Goal: Task Accomplishment & Management: Complete application form

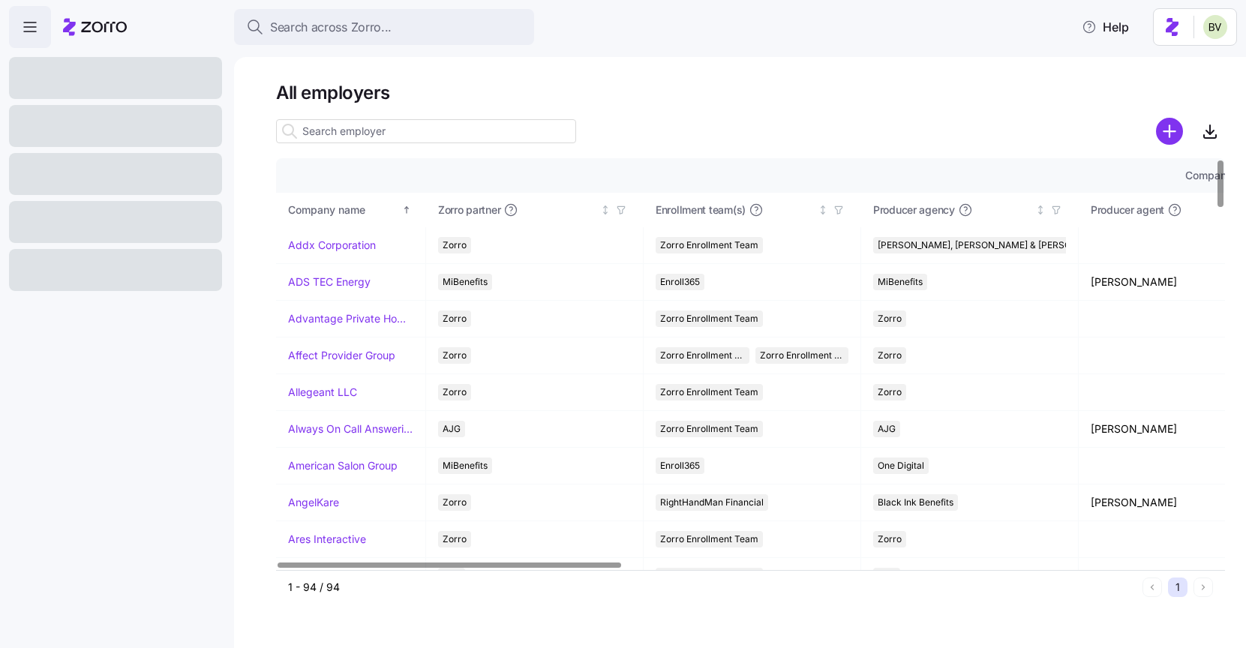
click at [381, 124] on input at bounding box center [426, 131] width 300 height 24
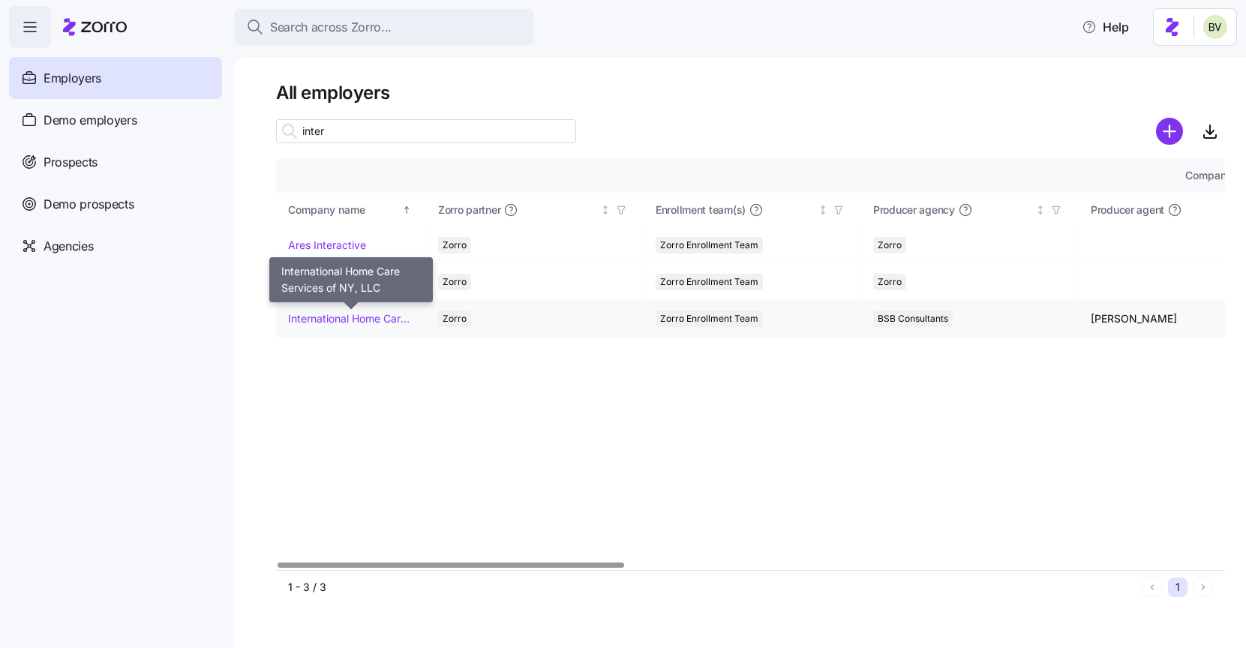
type input "inter"
click at [347, 318] on link "International Home Care Services of NY, LLC" at bounding box center [350, 318] width 125 height 15
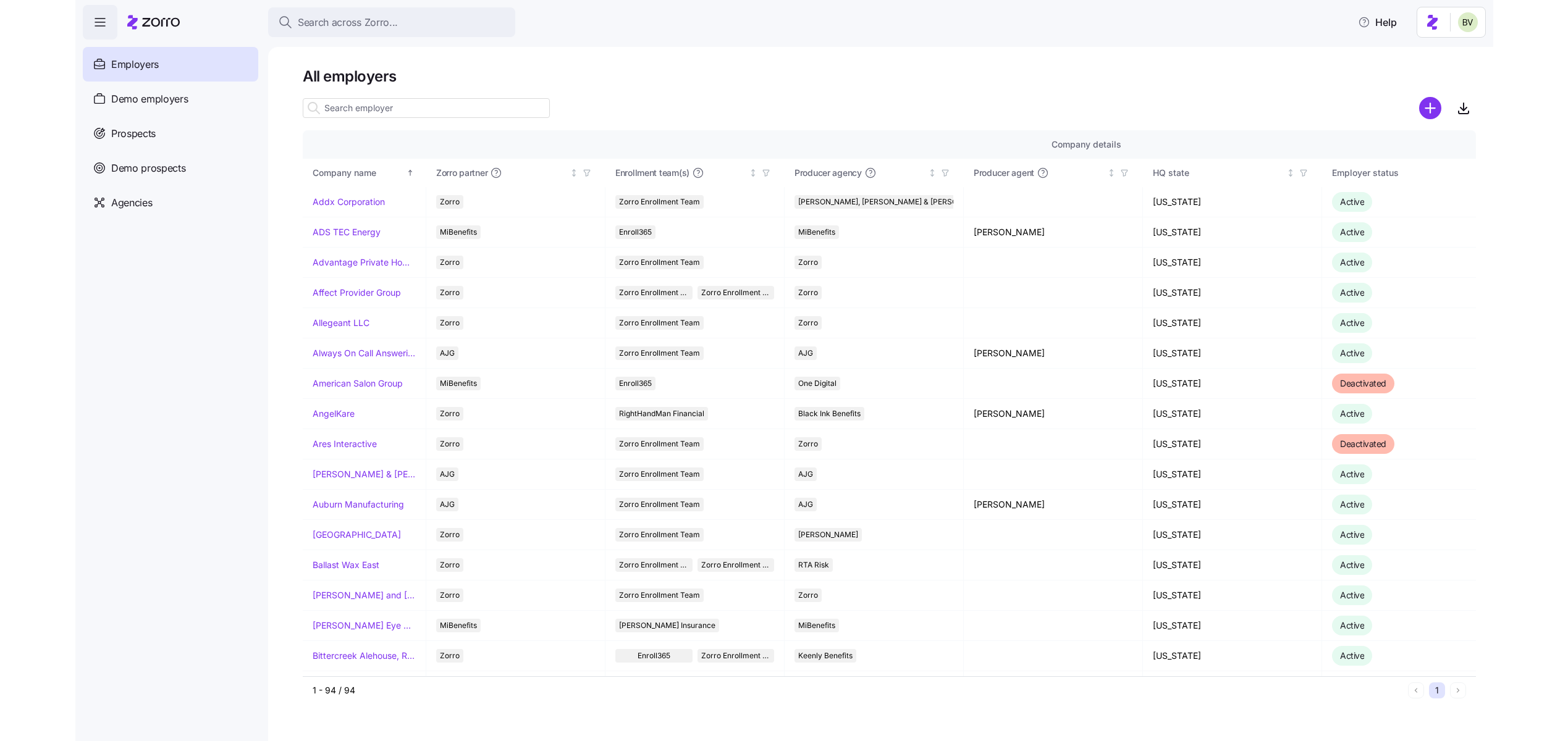
scroll to position [0, 25]
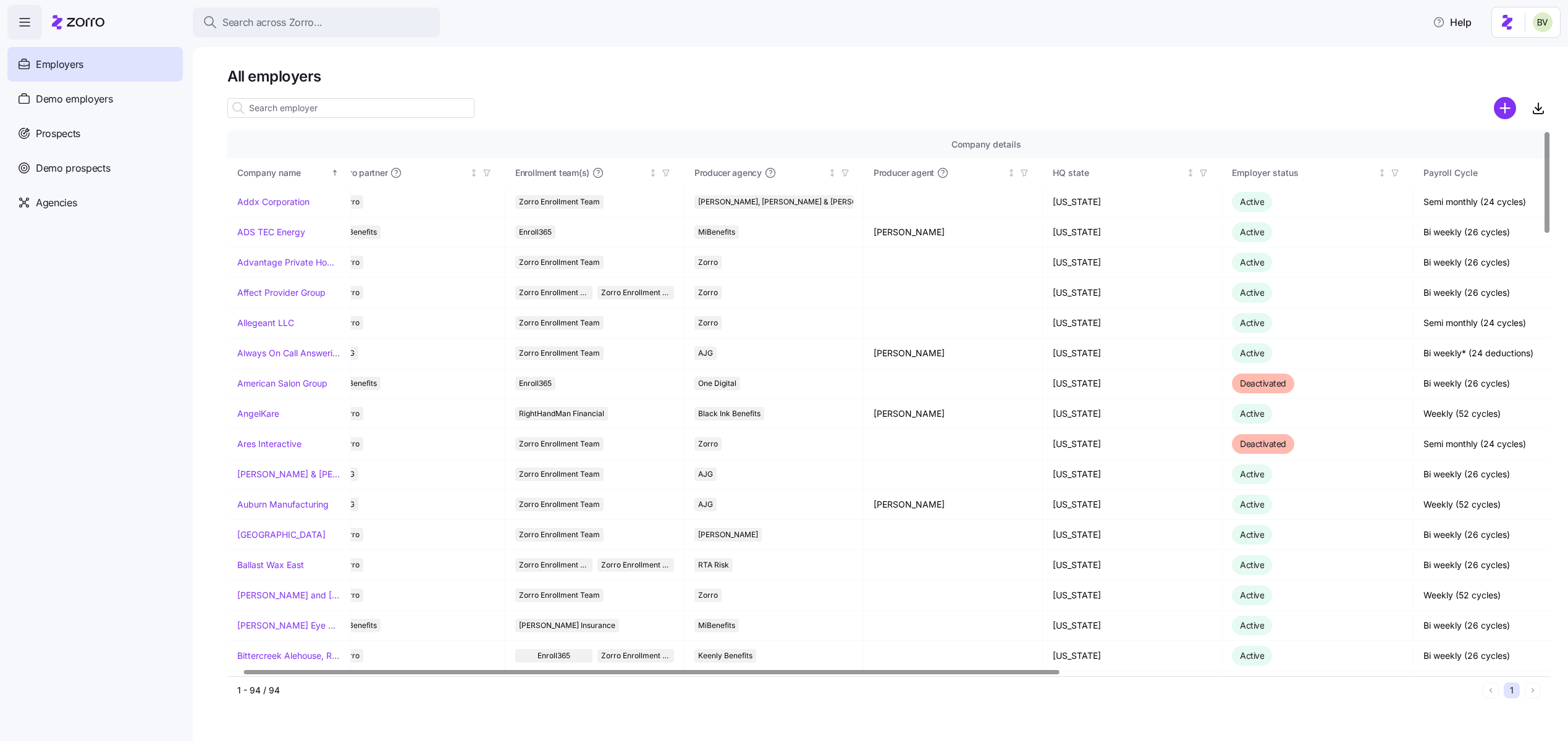
click at [274, 105] on input at bounding box center [351, 108] width 247 height 20
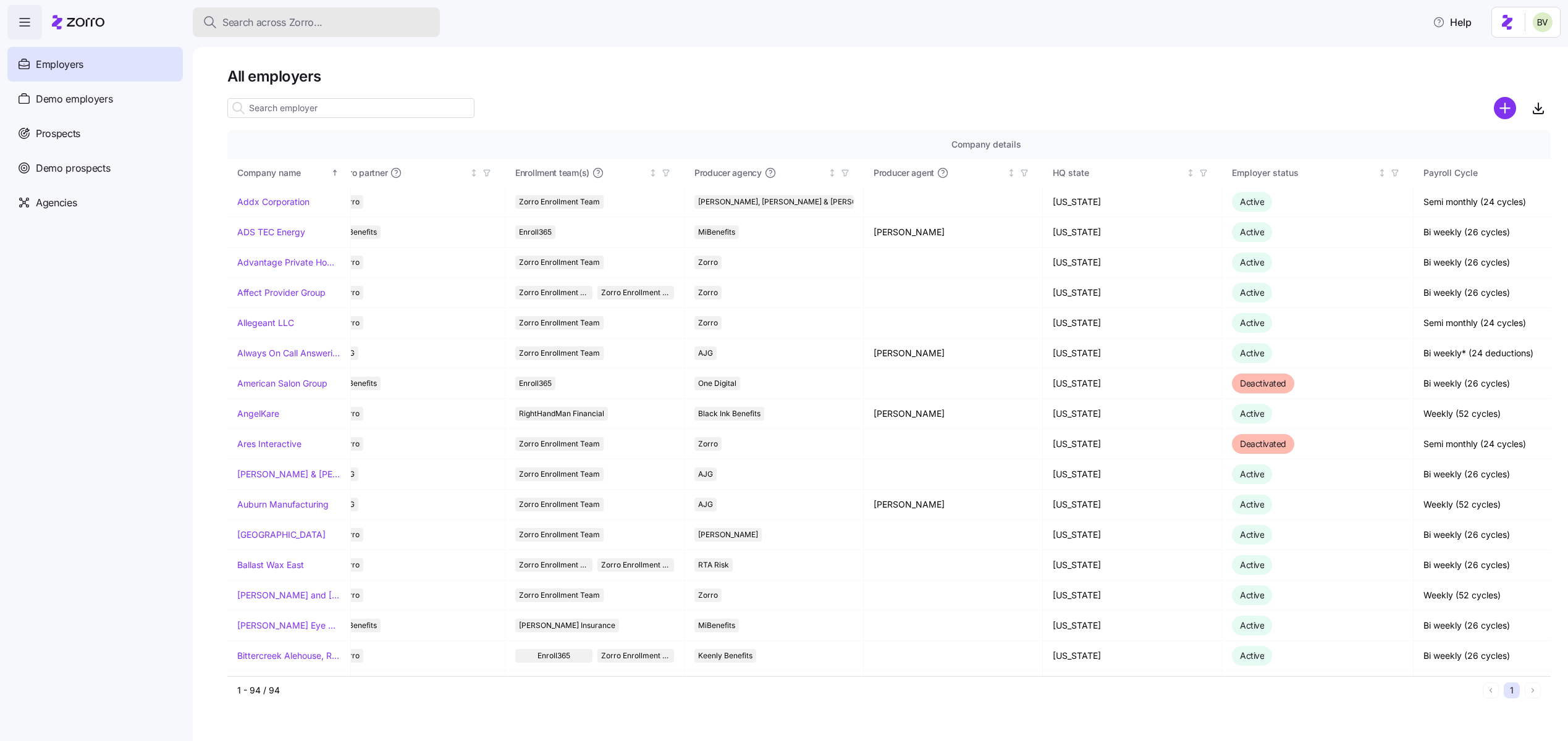
click at [254, 23] on span "Search across Zorro..." at bounding box center [273, 22] width 100 height 16
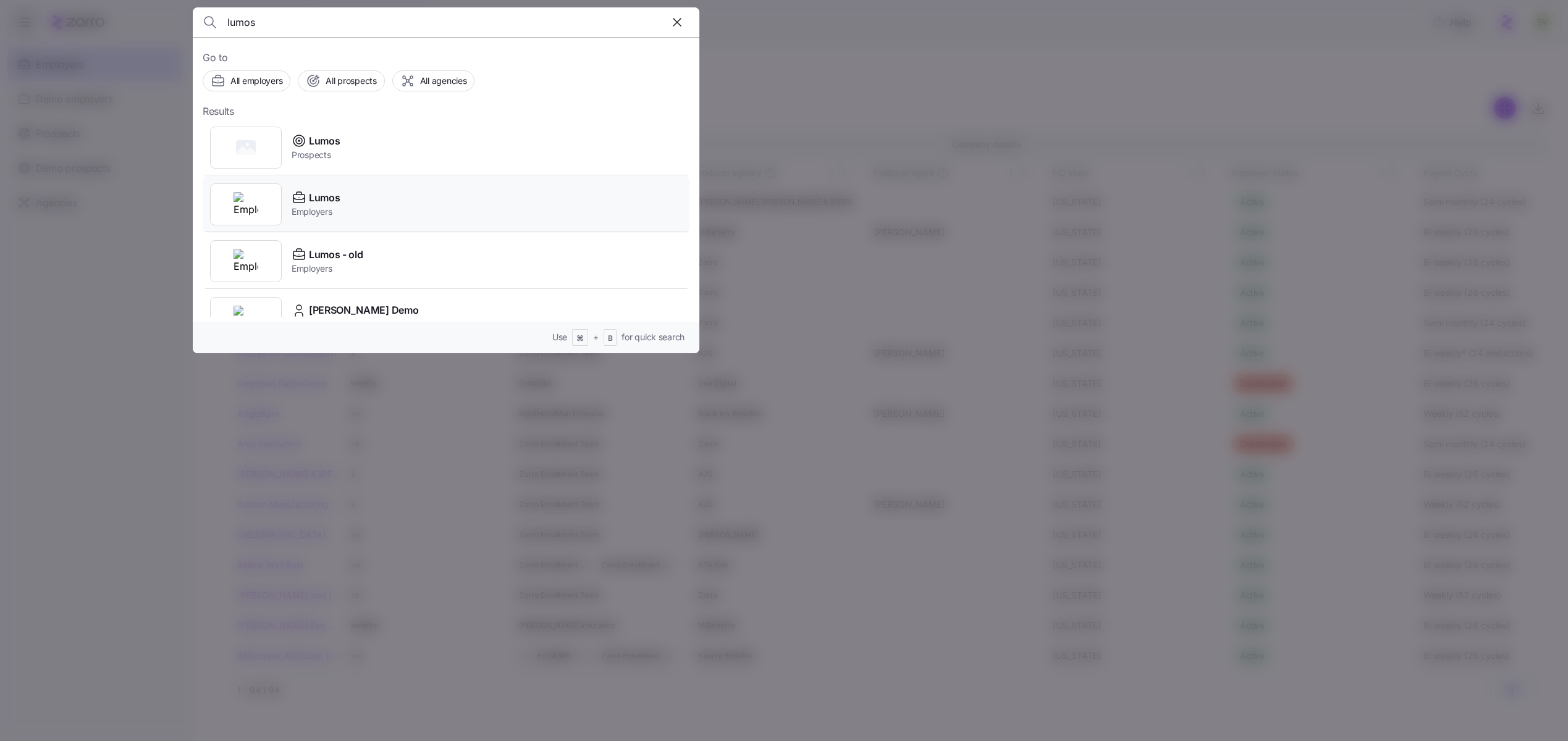
type input "lumos"
click at [259, 209] on div at bounding box center [245, 204] width 72 height 42
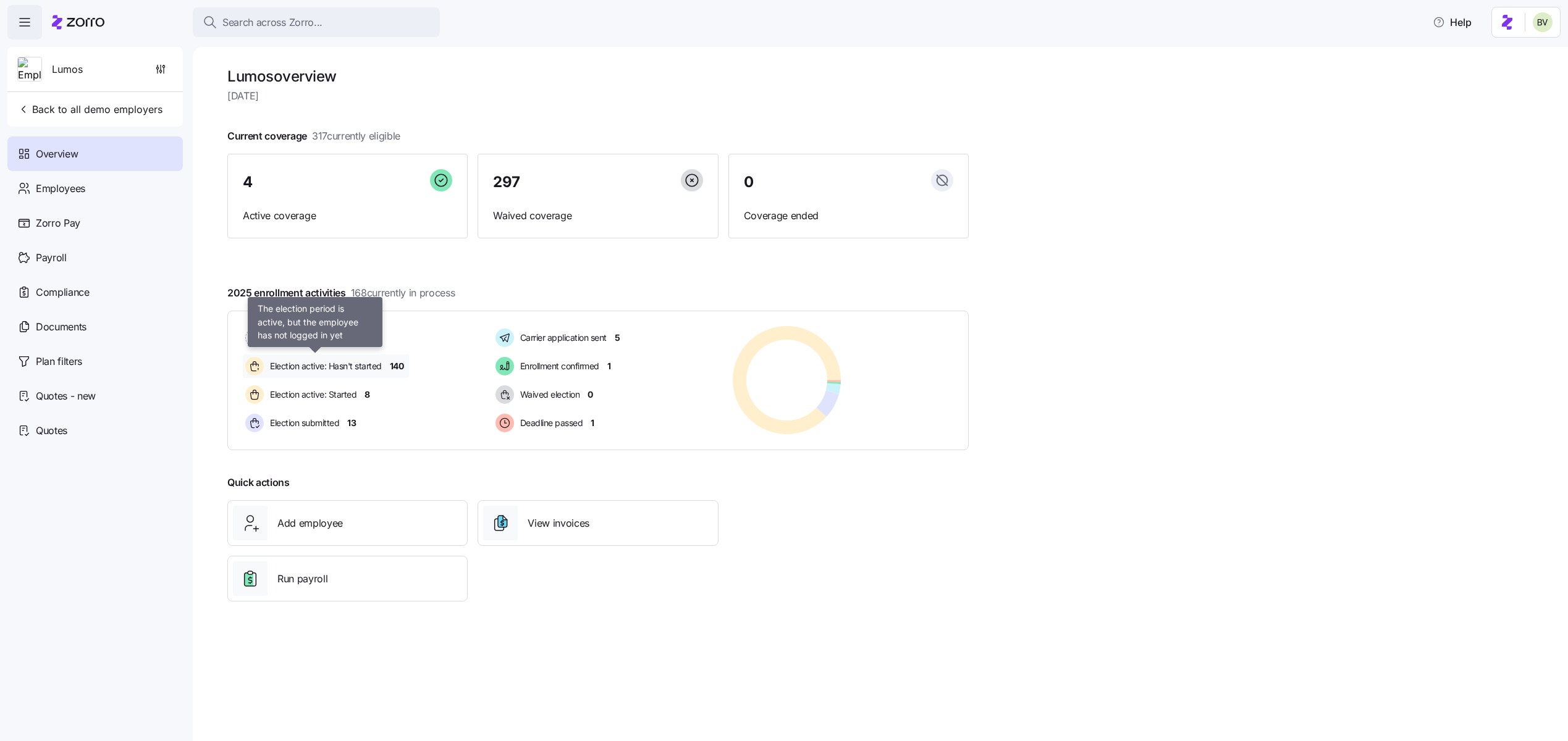
click at [333, 365] on span "Election active: Hasn't started" at bounding box center [324, 366] width 115 height 12
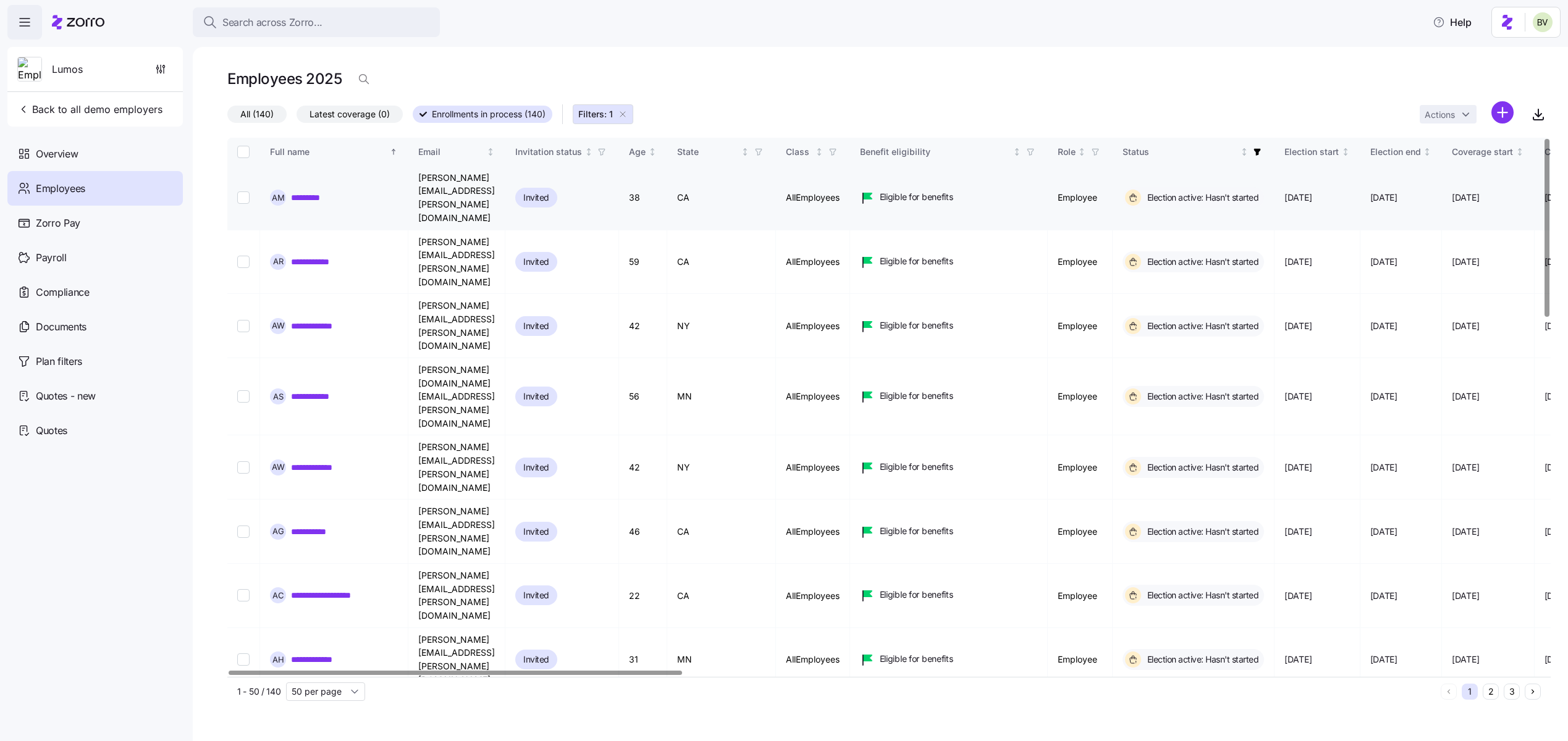
click at [328, 192] on link "*********" at bounding box center [314, 198] width 47 height 12
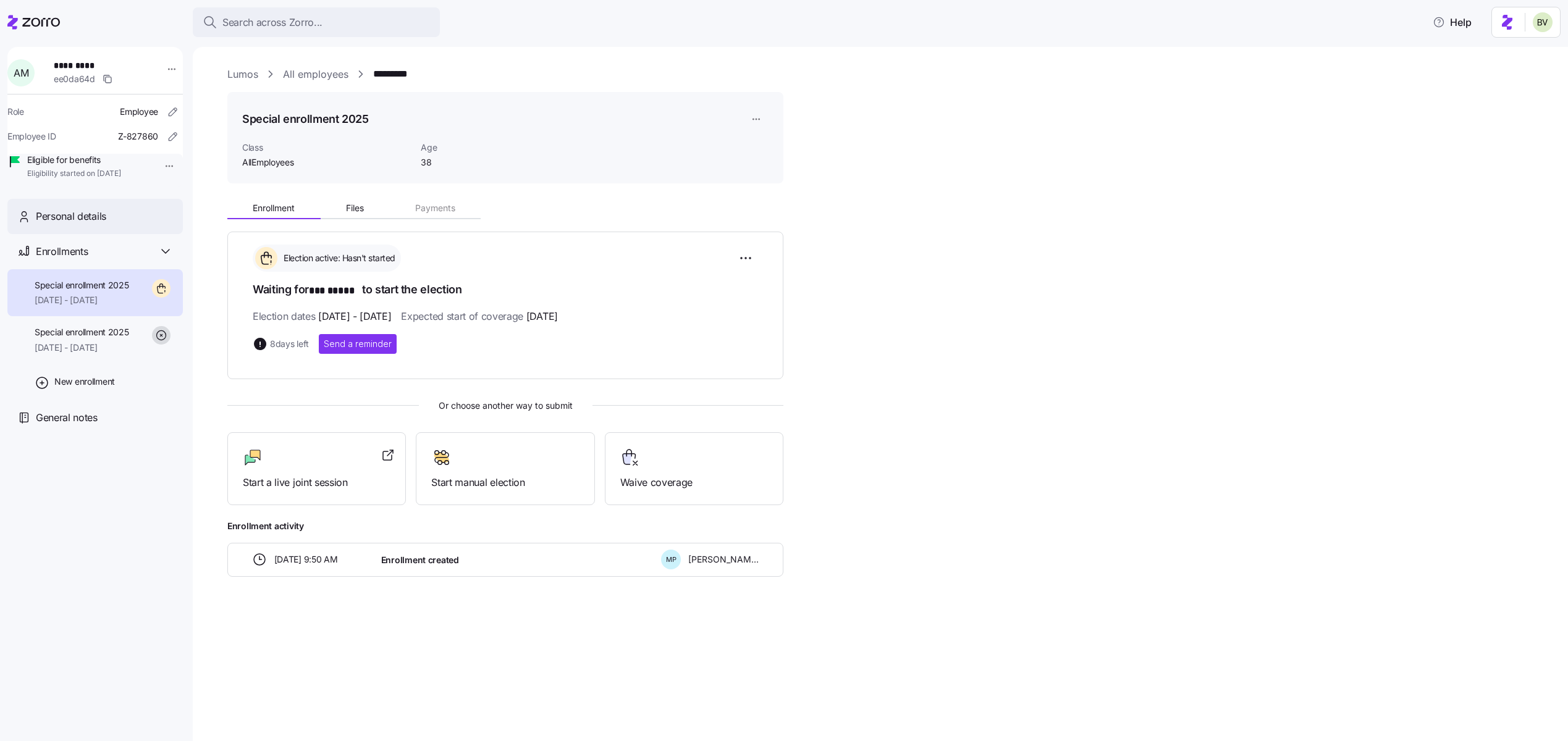
click at [110, 224] on div "Personal details" at bounding box center [105, 217] width 138 height 16
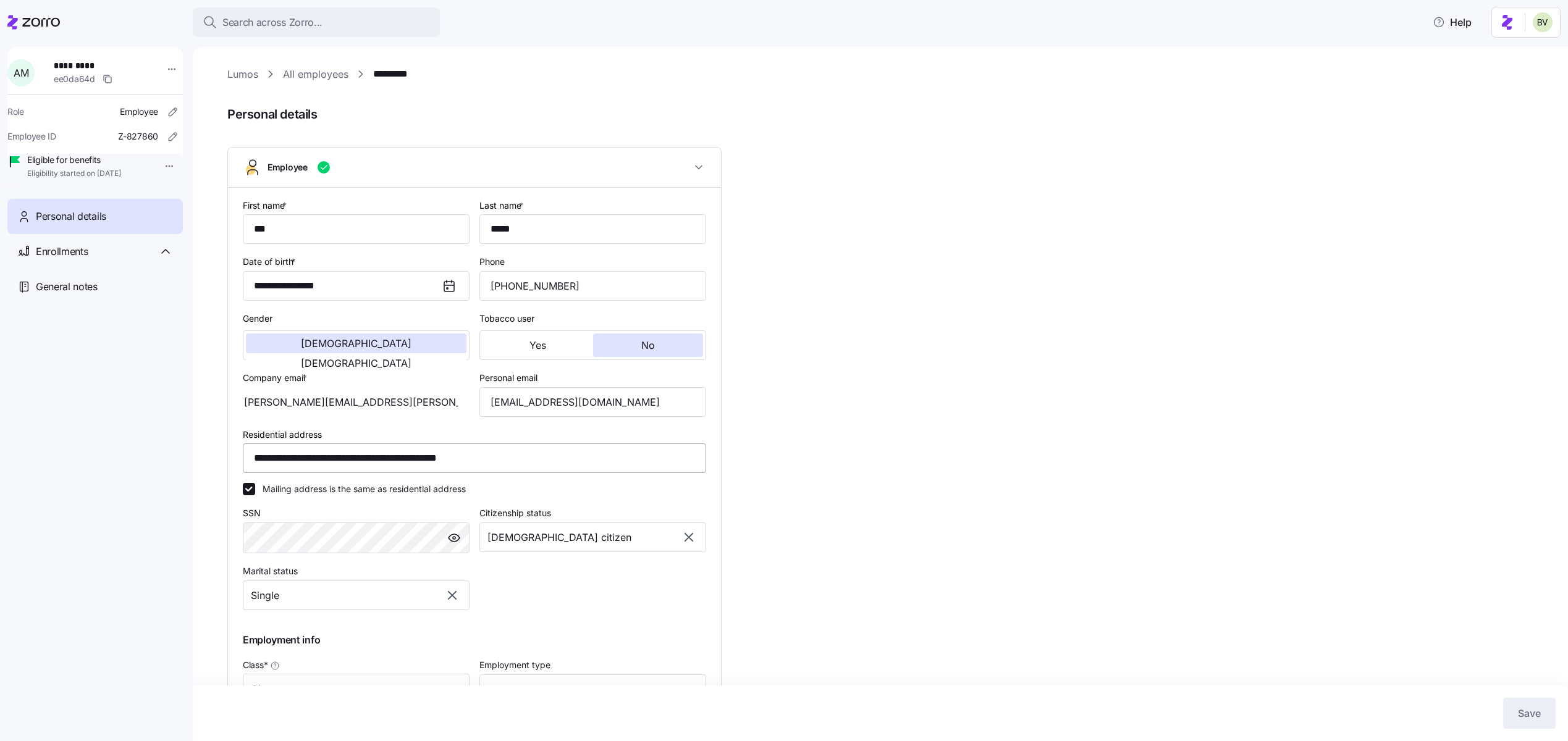
type input "AllEmployees"
drag, startPoint x: 501, startPoint y: 461, endPoint x: 229, endPoint y: 453, distance: 272.1
click at [229, 453] on div "**********" at bounding box center [474, 479] width 493 height 583
paste input
click at [814, 478] on div "**********" at bounding box center [889, 484] width 1323 height 835
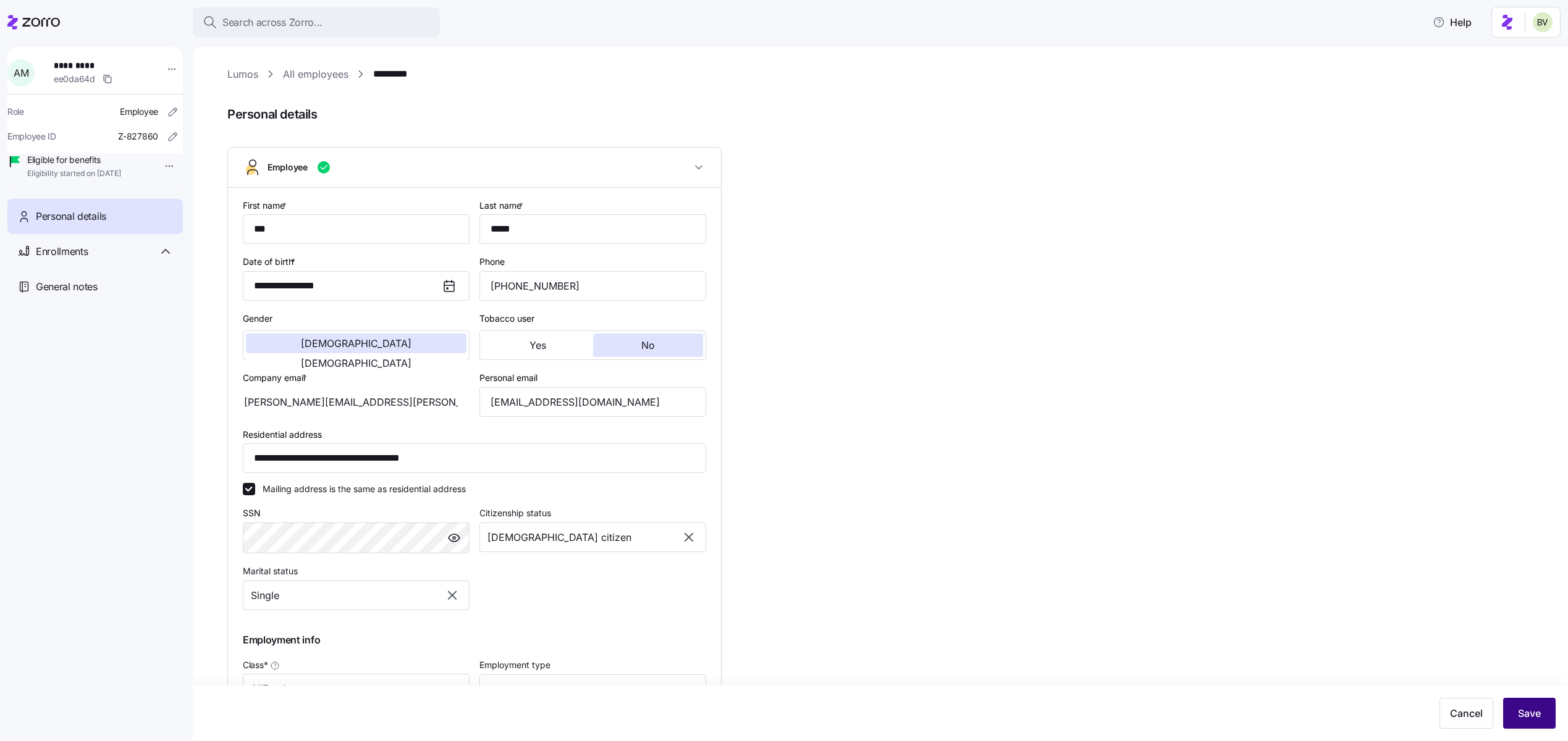
click at [1417, 722] on button "Save" at bounding box center [1530, 714] width 53 height 31
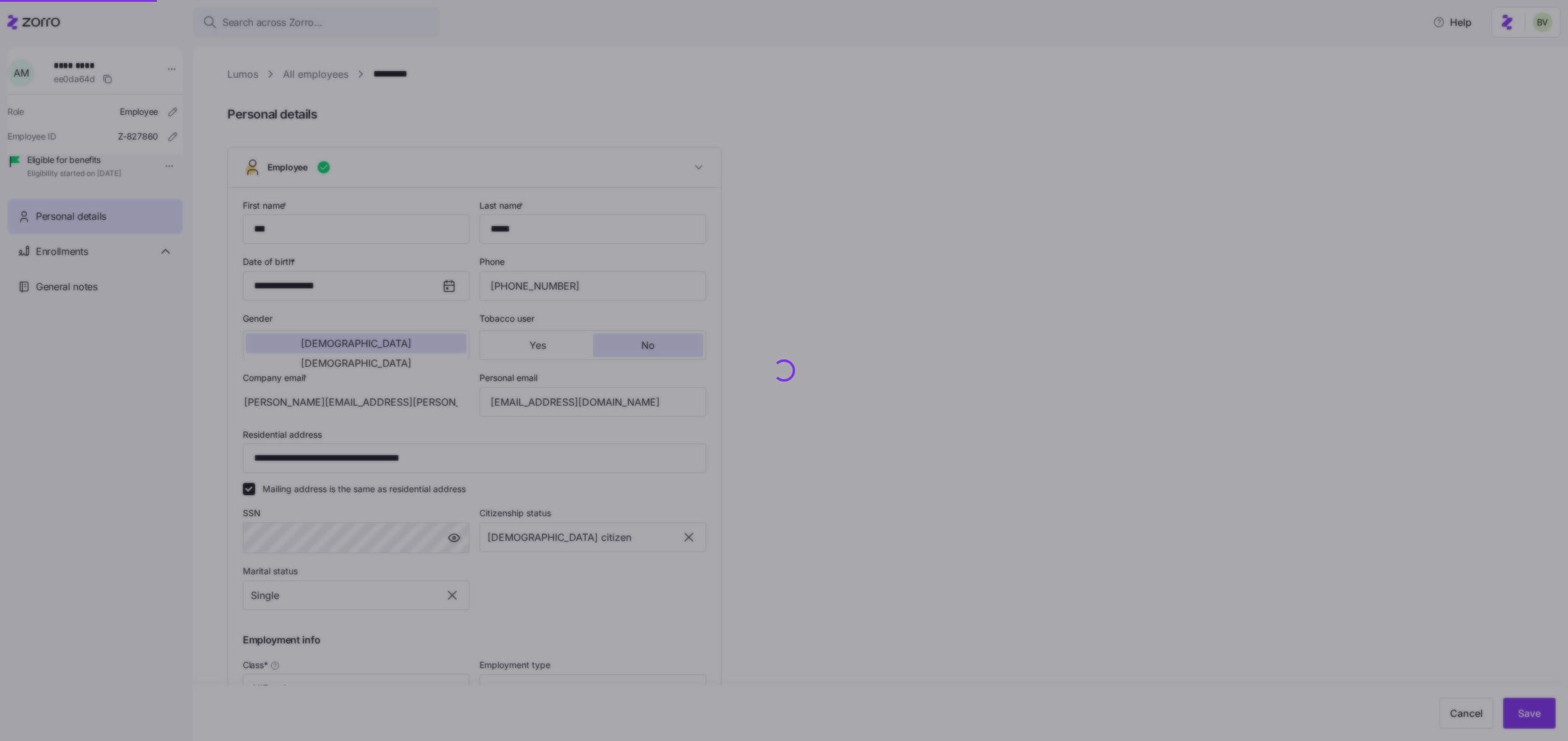
type input "**********"
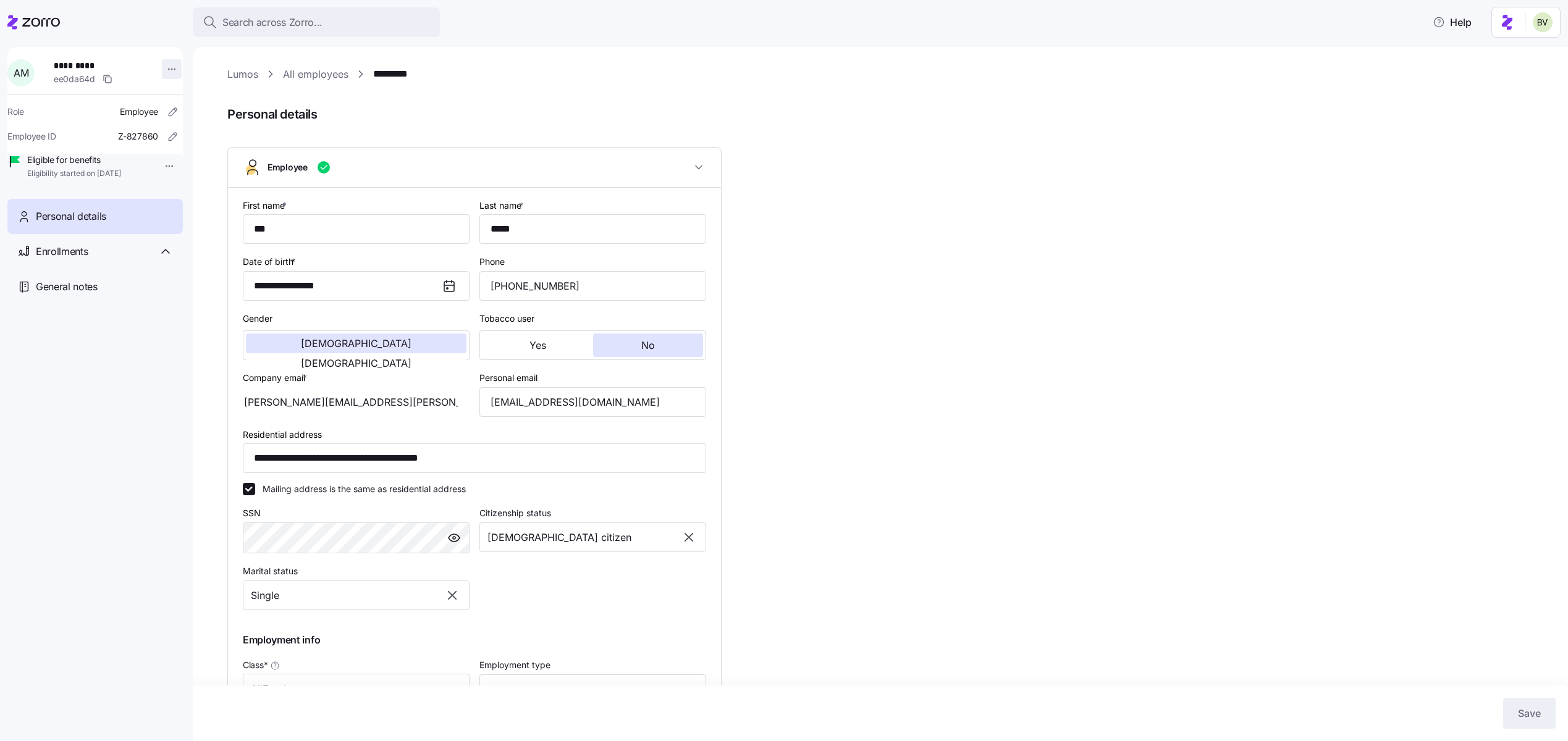
click at [161, 68] on html "**********" at bounding box center [784, 366] width 1568 height 734
click at [192, 153] on div "Log in as" at bounding box center [198, 157] width 36 height 14
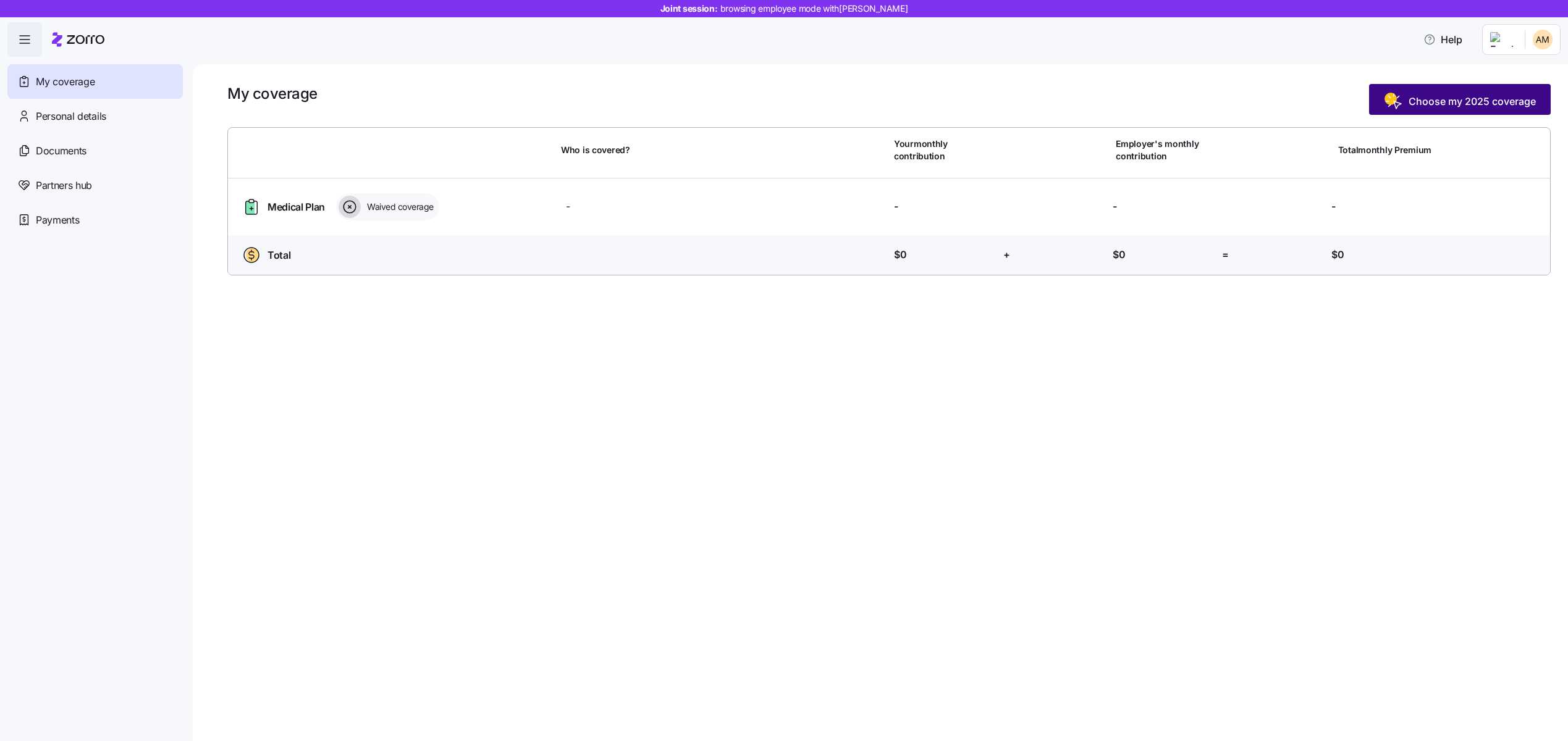
click at [1394, 98] on rect "button" at bounding box center [1390, 99] width 12 height 12
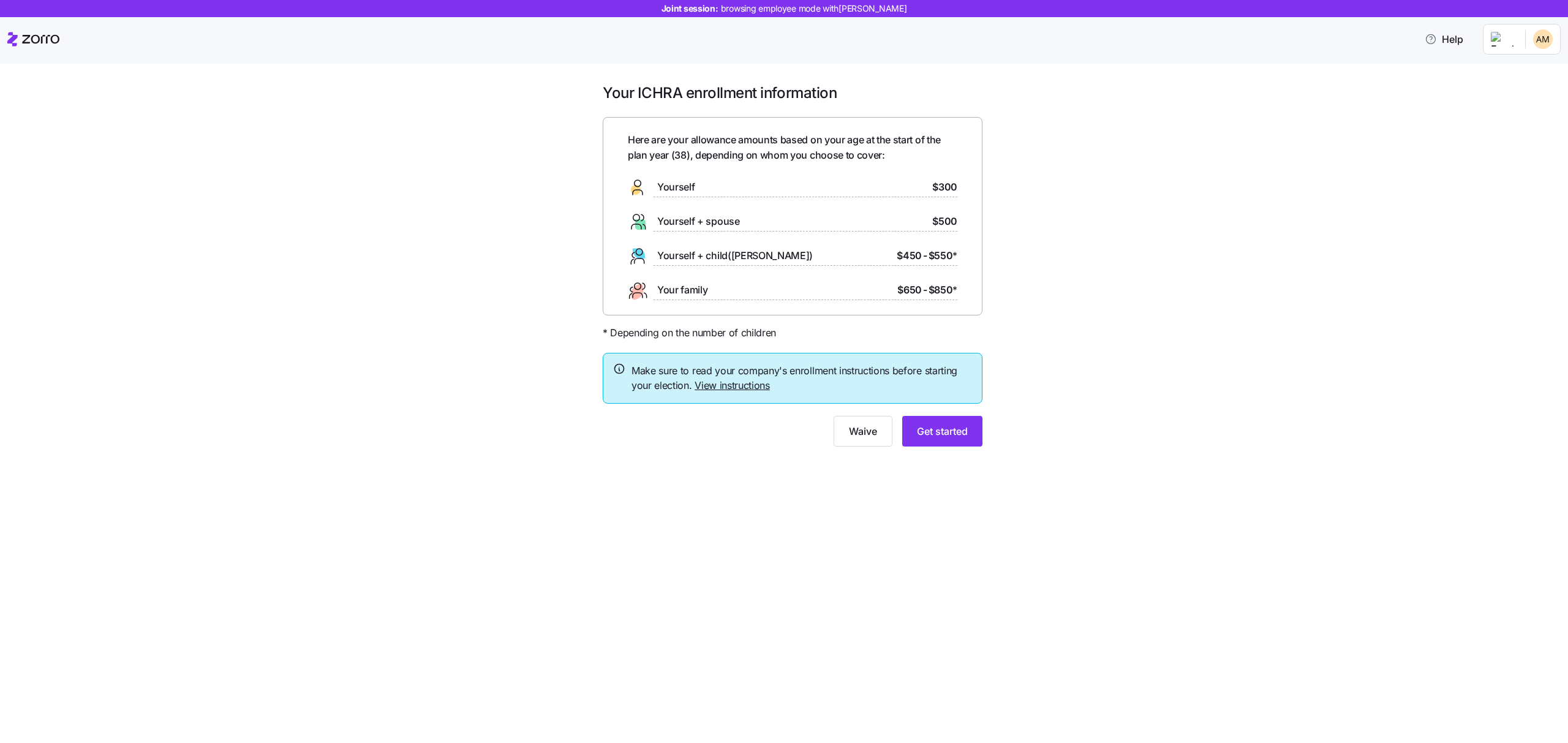
click at [735, 387] on link "View instructions" at bounding box center [732, 385] width 75 height 12
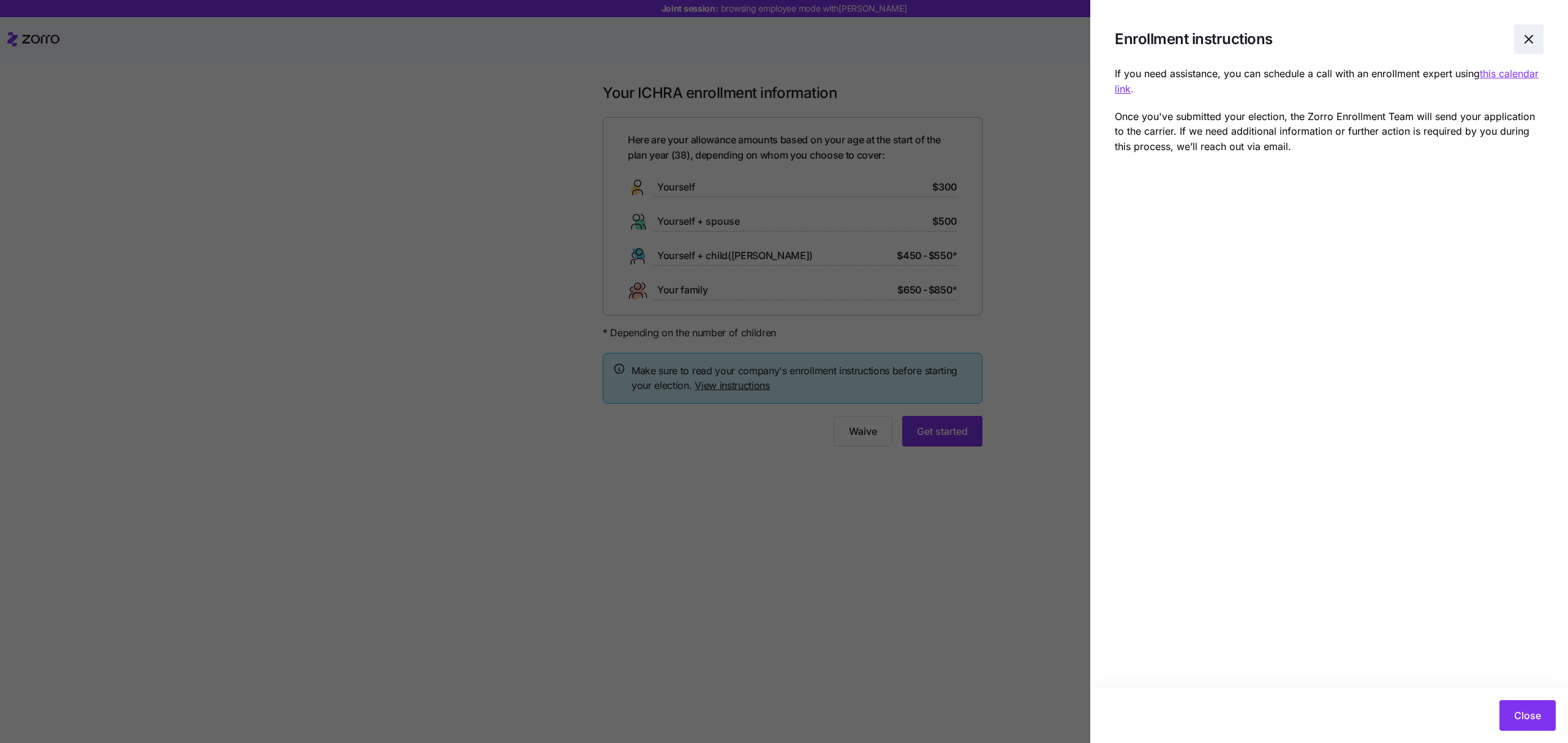
click at [1525, 43] on icon "button" at bounding box center [1529, 39] width 15 height 15
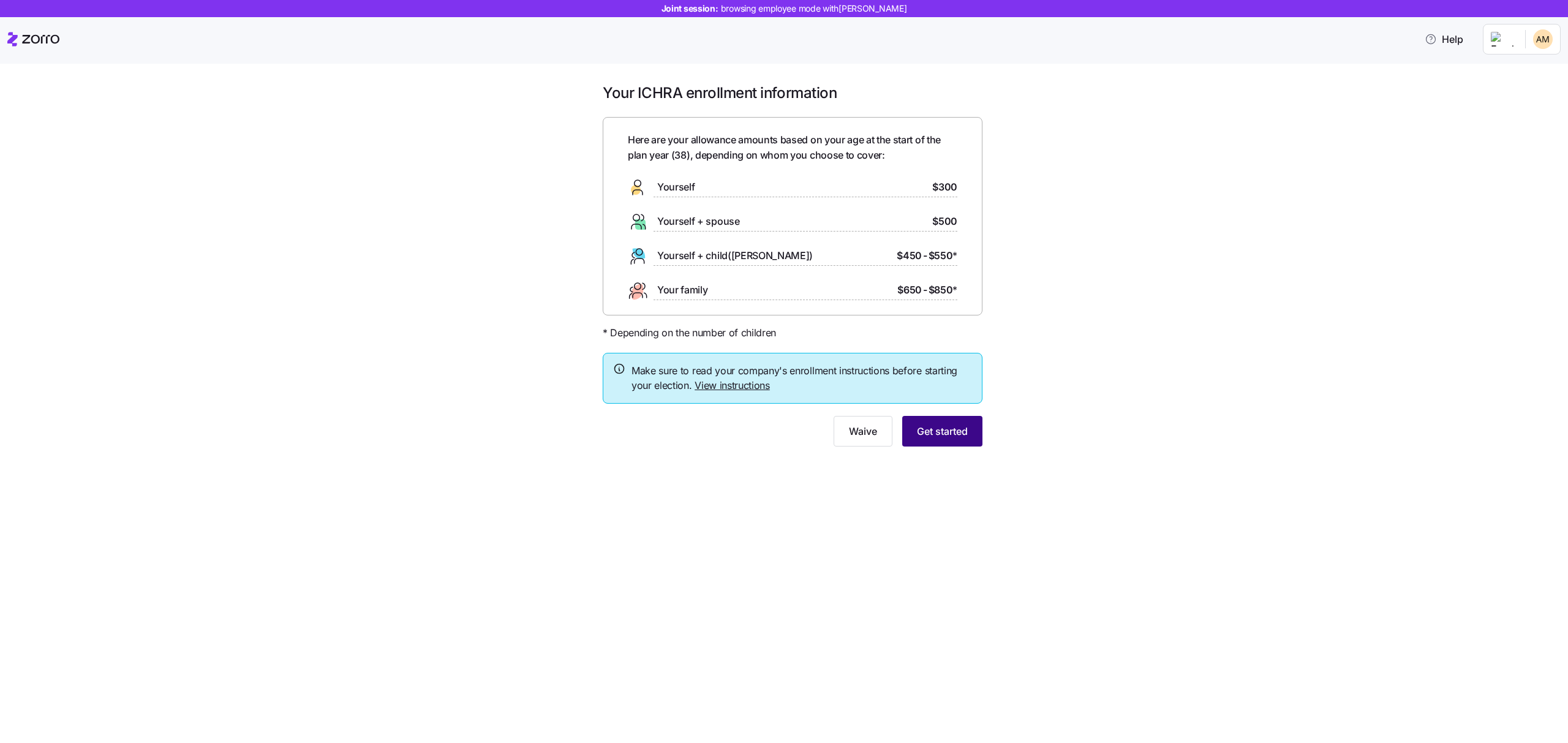
click at [944, 431] on span "Get started" at bounding box center [942, 431] width 51 height 15
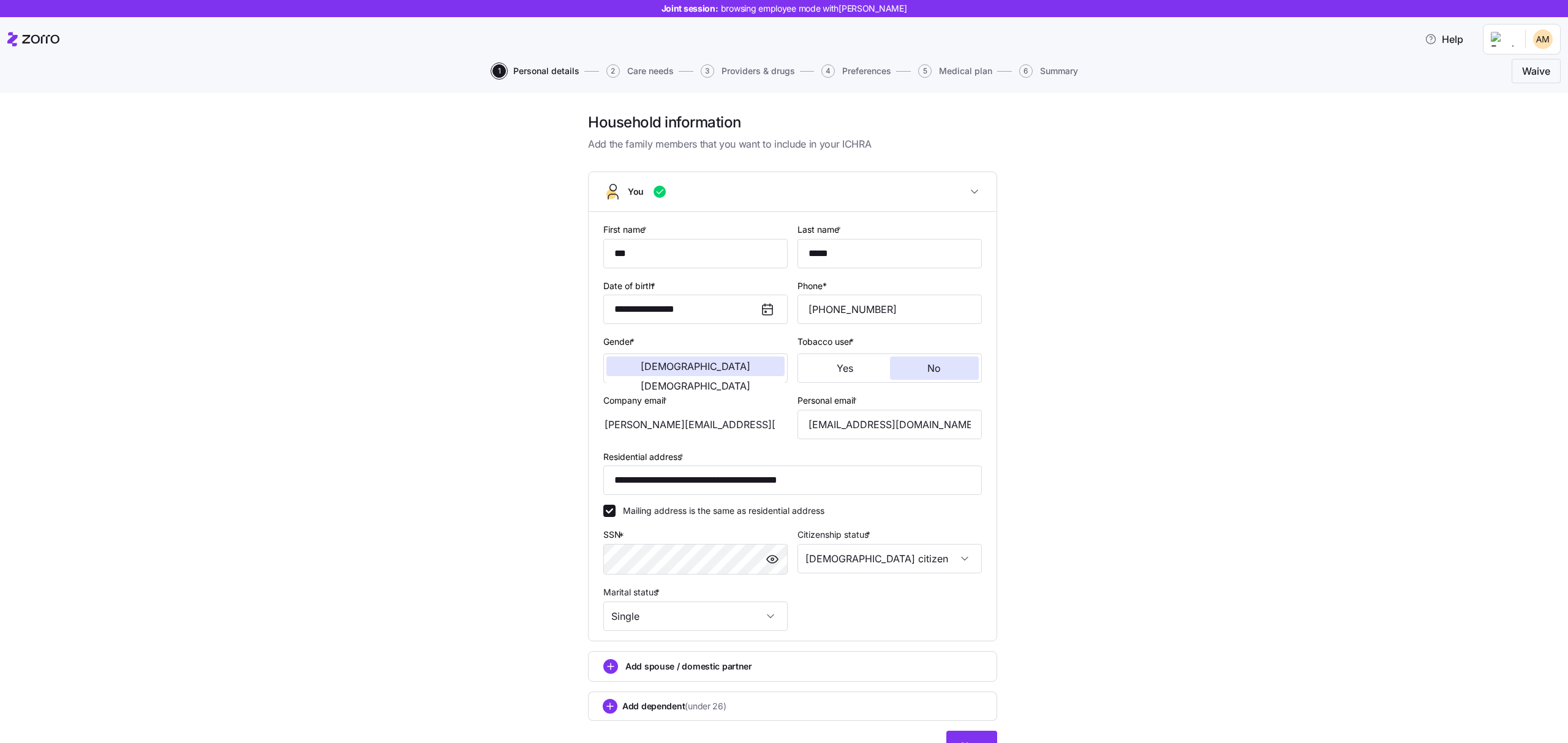
scroll to position [63, 0]
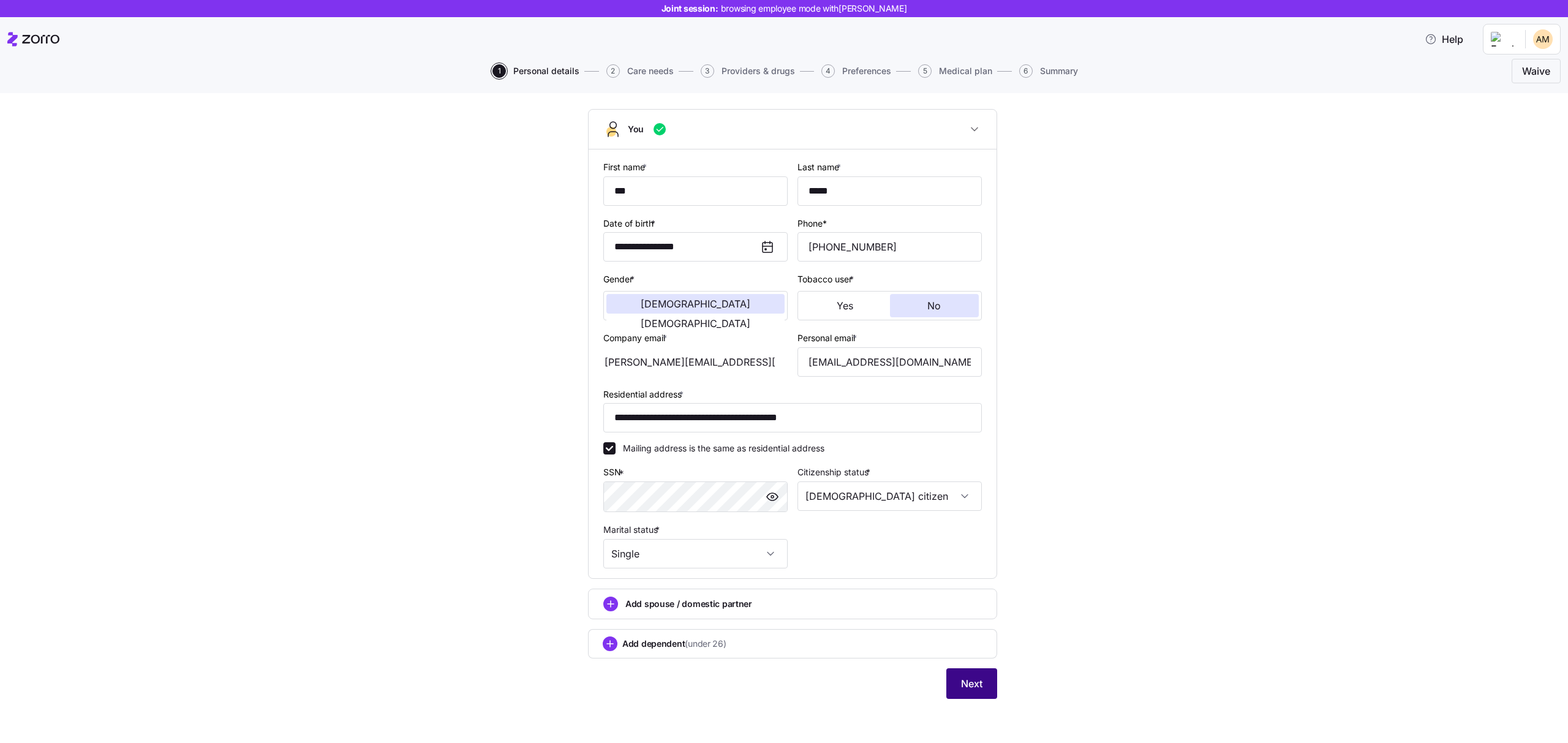
click at [961, 677] on span "Next" at bounding box center [971, 683] width 21 height 15
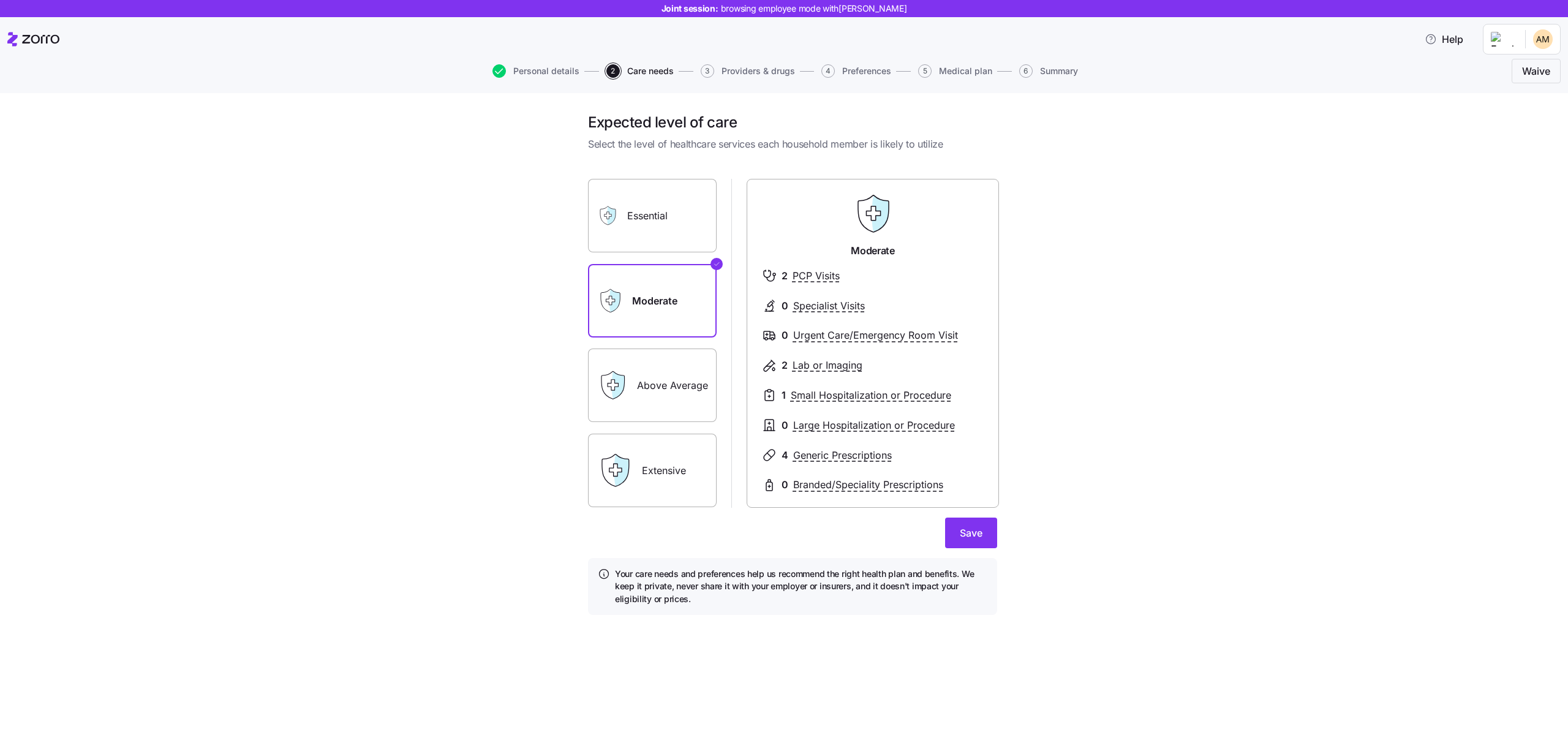
click at [679, 230] on label "Essential" at bounding box center [652, 216] width 129 height 73
click at [0, 0] on input "Essential" at bounding box center [0, 0] width 0 height 0
click at [674, 379] on label "Above Average" at bounding box center [652, 385] width 129 height 73
click at [0, 0] on input "Above Average" at bounding box center [0, 0] width 0 height 0
click at [676, 450] on label "Extensive" at bounding box center [652, 470] width 129 height 73
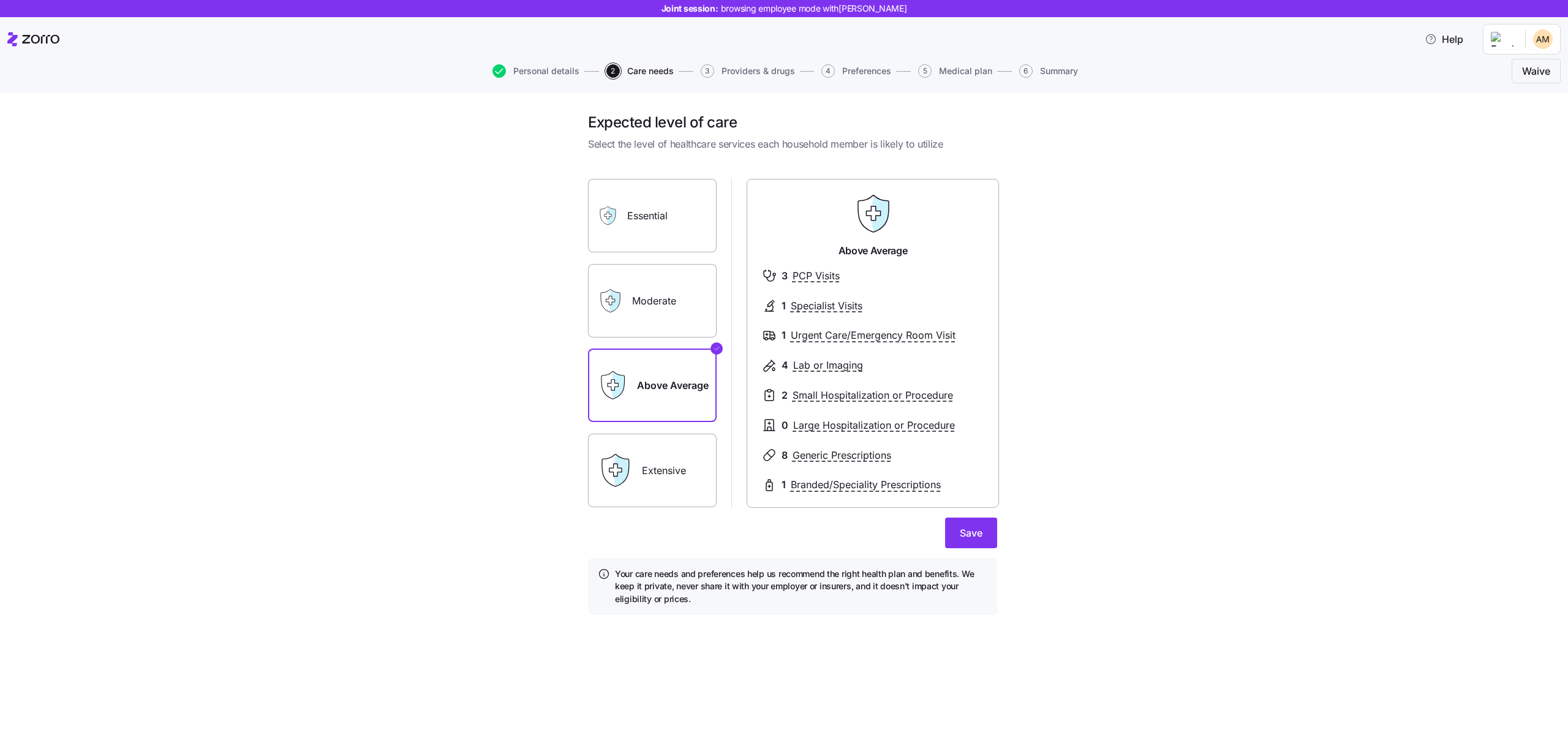
click at [0, 0] on input "Extensive" at bounding box center [0, 0] width 0 height 0
click at [668, 389] on label "Above Average" at bounding box center [652, 385] width 129 height 73
click at [0, 0] on input "Above Average" at bounding box center [0, 0] width 0 height 0
click at [966, 530] on span "Save" at bounding box center [971, 533] width 23 height 15
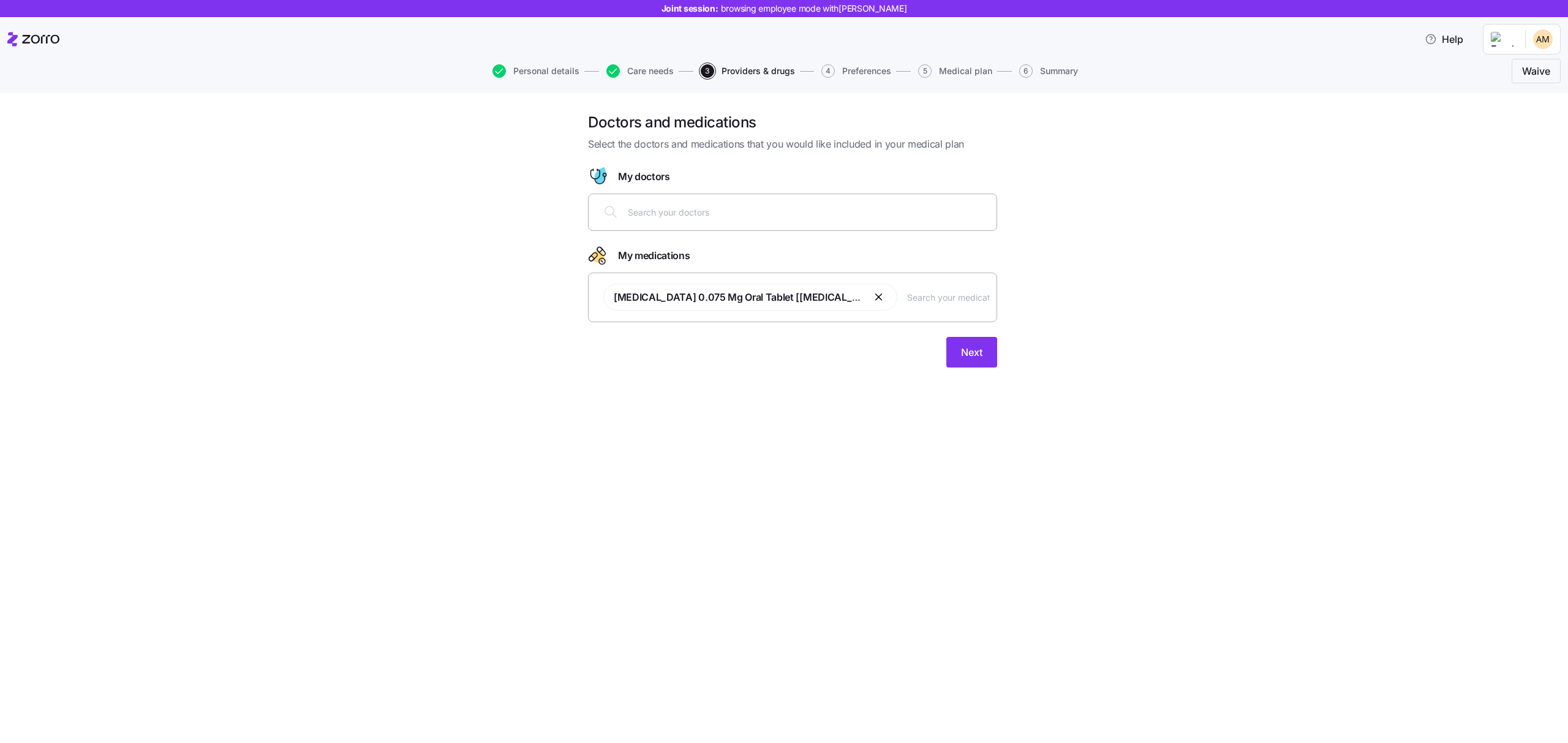
click at [657, 211] on input "text" at bounding box center [808, 211] width 362 height 14
type input "smith"
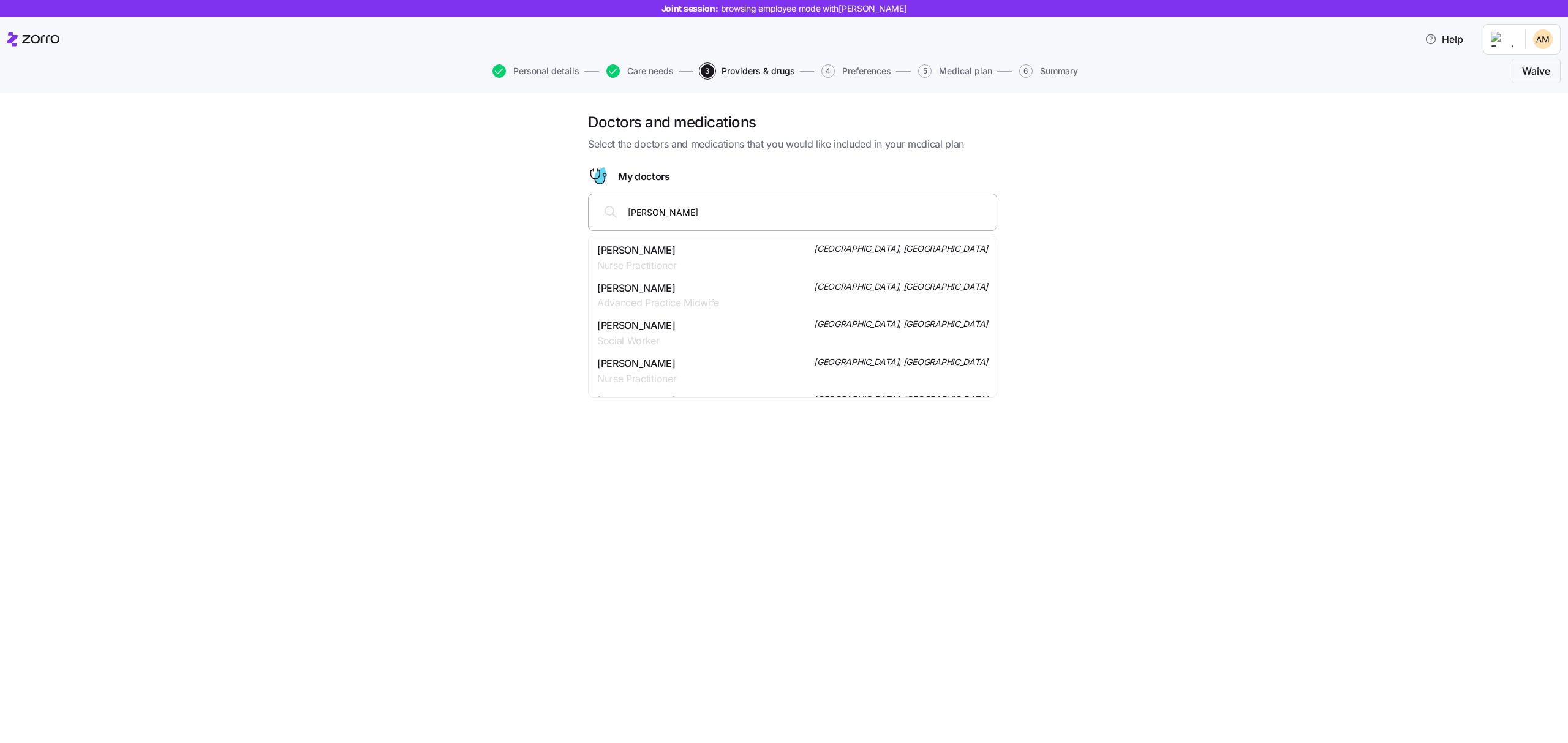
click at [684, 261] on div "Erika Smith Nurse Practitioner Brooklyn, NY" at bounding box center [793, 258] width 391 height 31
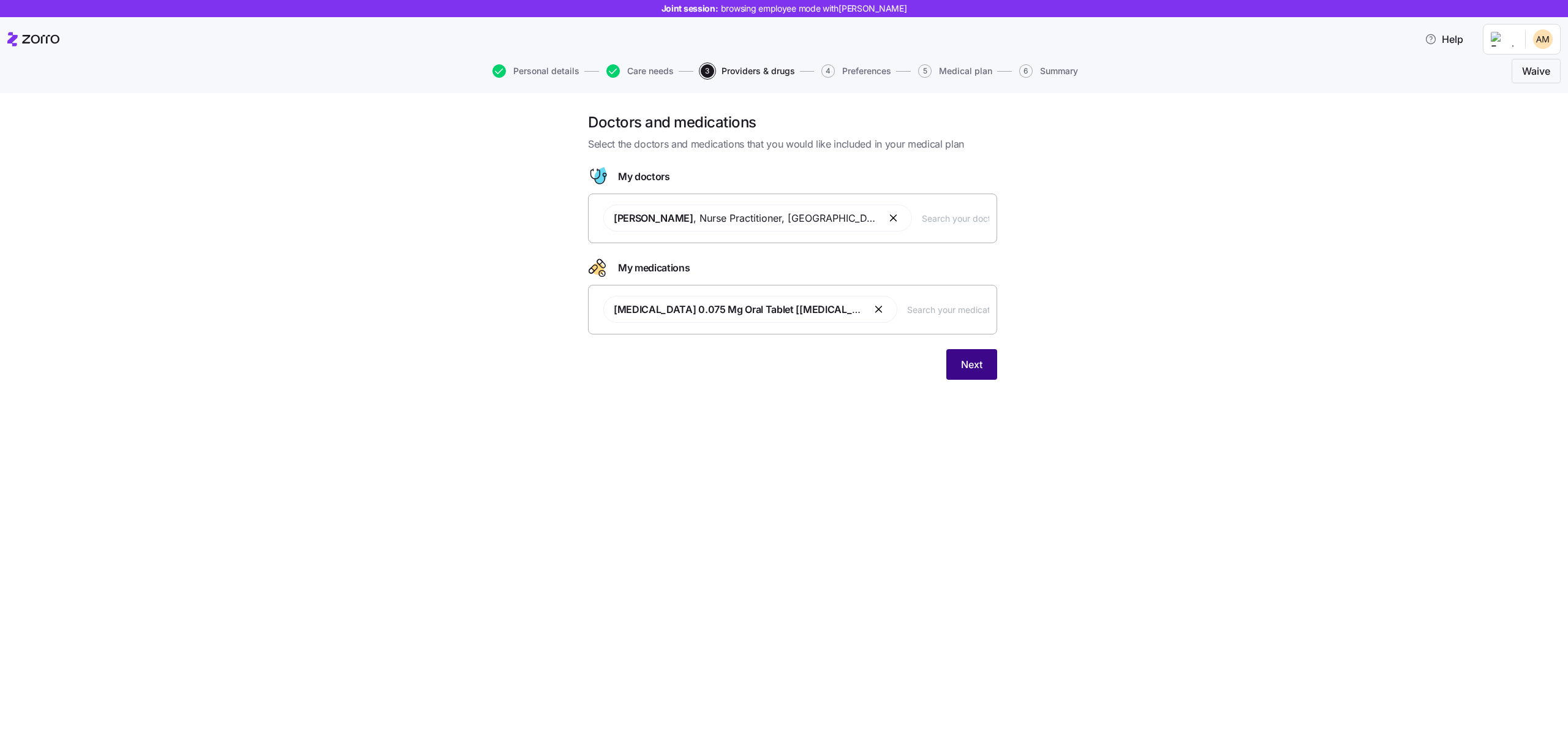
click at [958, 372] on button "Next" at bounding box center [971, 365] width 51 height 31
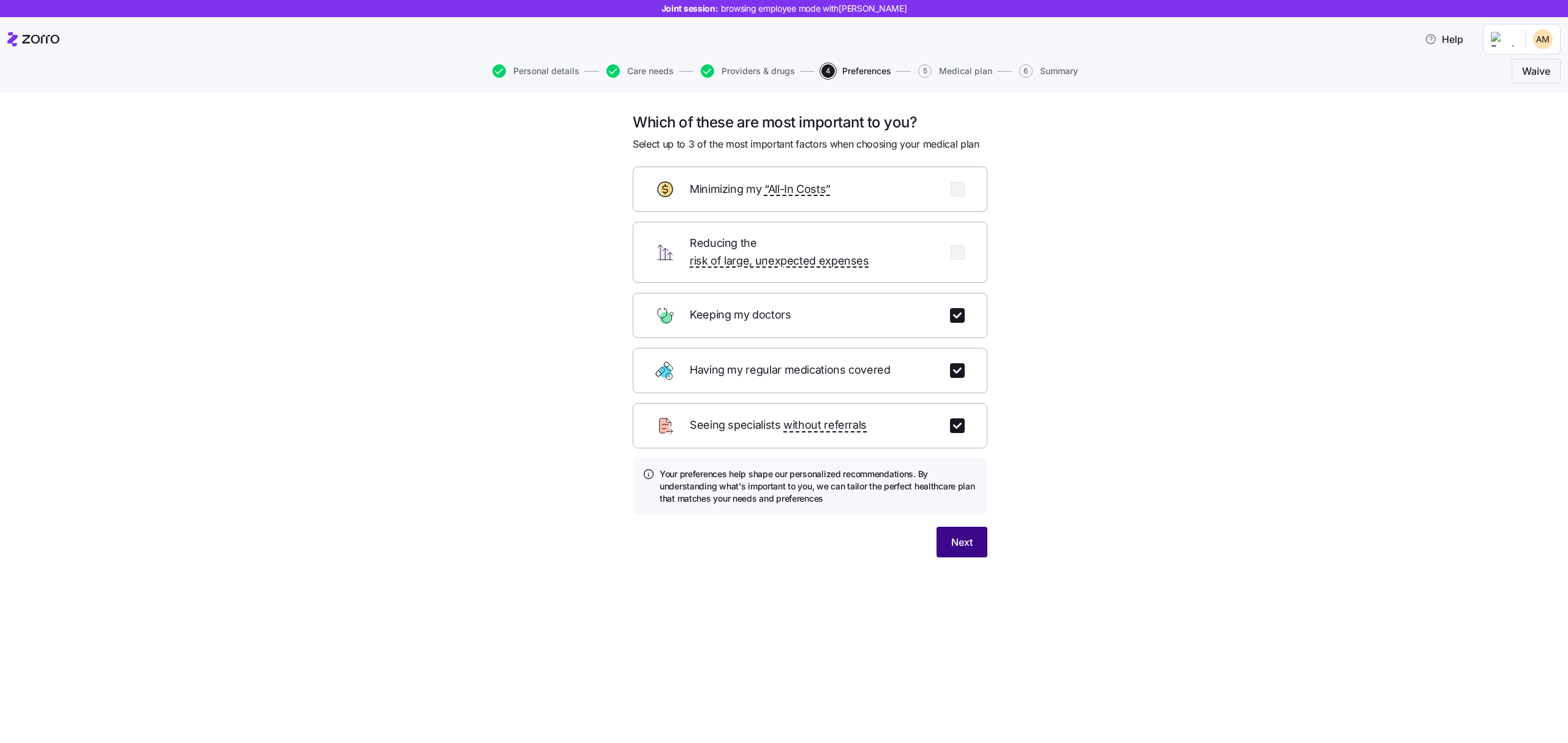
click at [966, 535] on span "Next" at bounding box center [962, 542] width 21 height 15
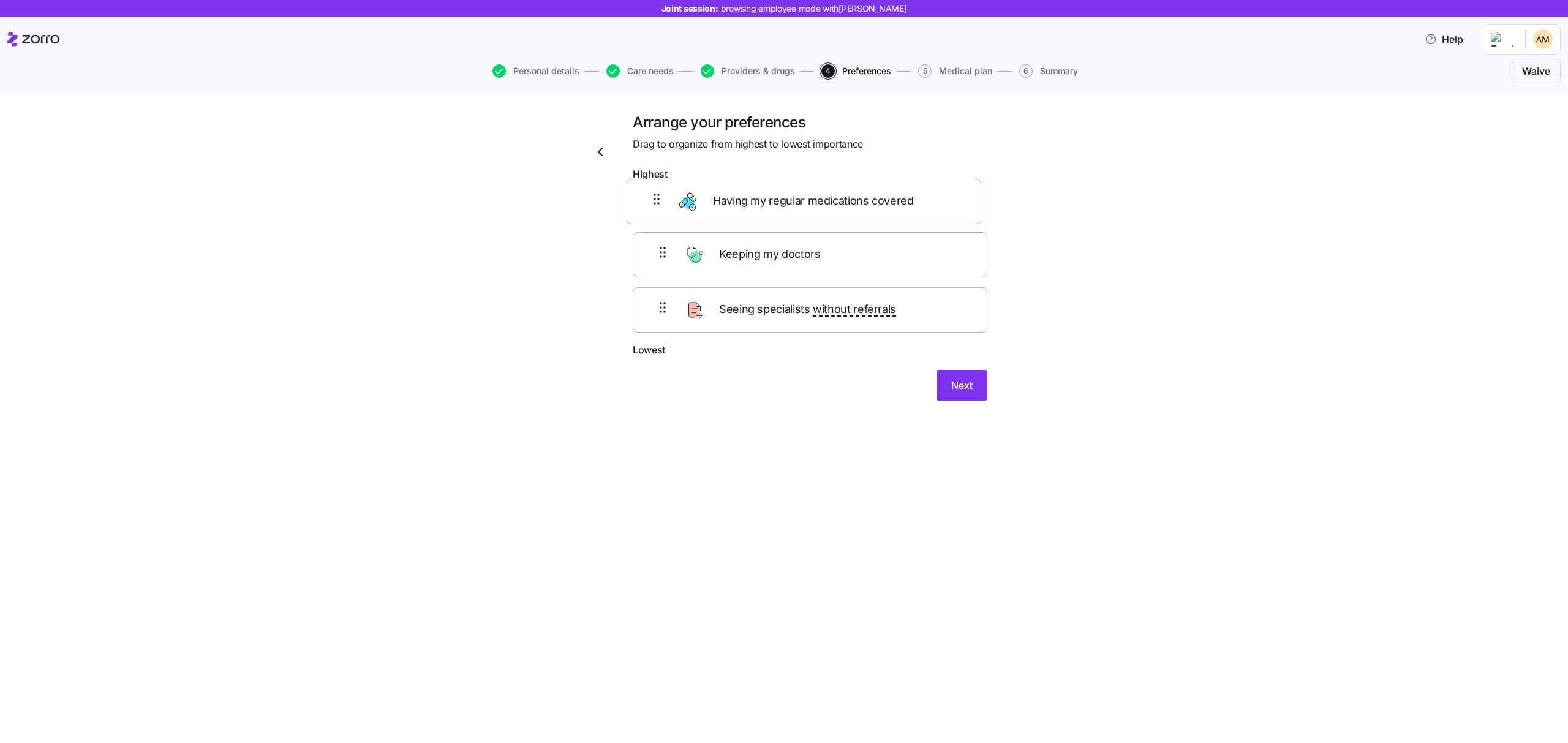
drag, startPoint x: 815, startPoint y: 273, endPoint x: 809, endPoint y: 207, distance: 66.3
click at [809, 207] on div "Keeping my doctors Having my regular medications covered Seeing specialists wit…" at bounding box center [810, 265] width 354 height 156
click at [963, 394] on span "Next" at bounding box center [962, 395] width 21 height 15
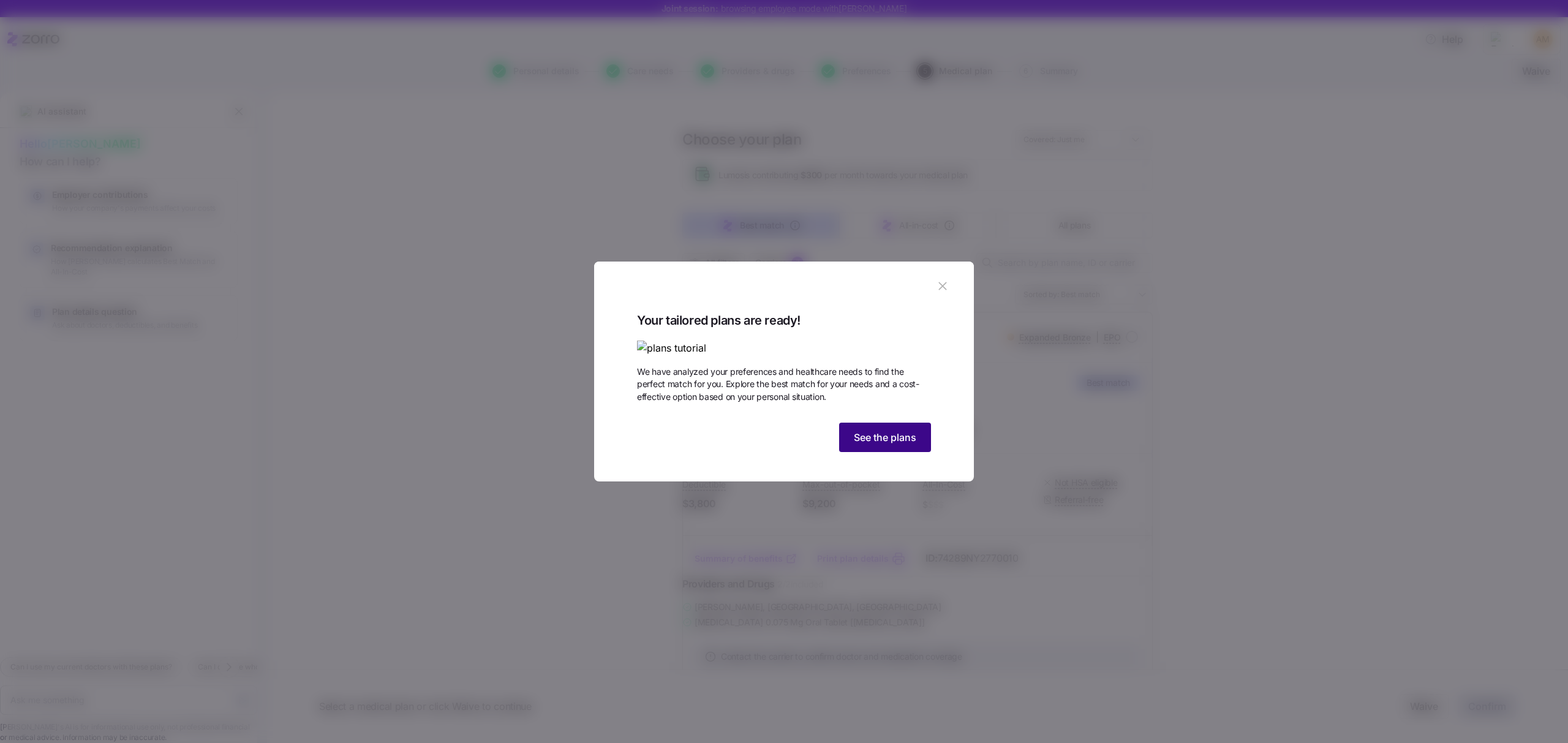
click at [896, 445] on span "See the plans" at bounding box center [885, 438] width 63 height 15
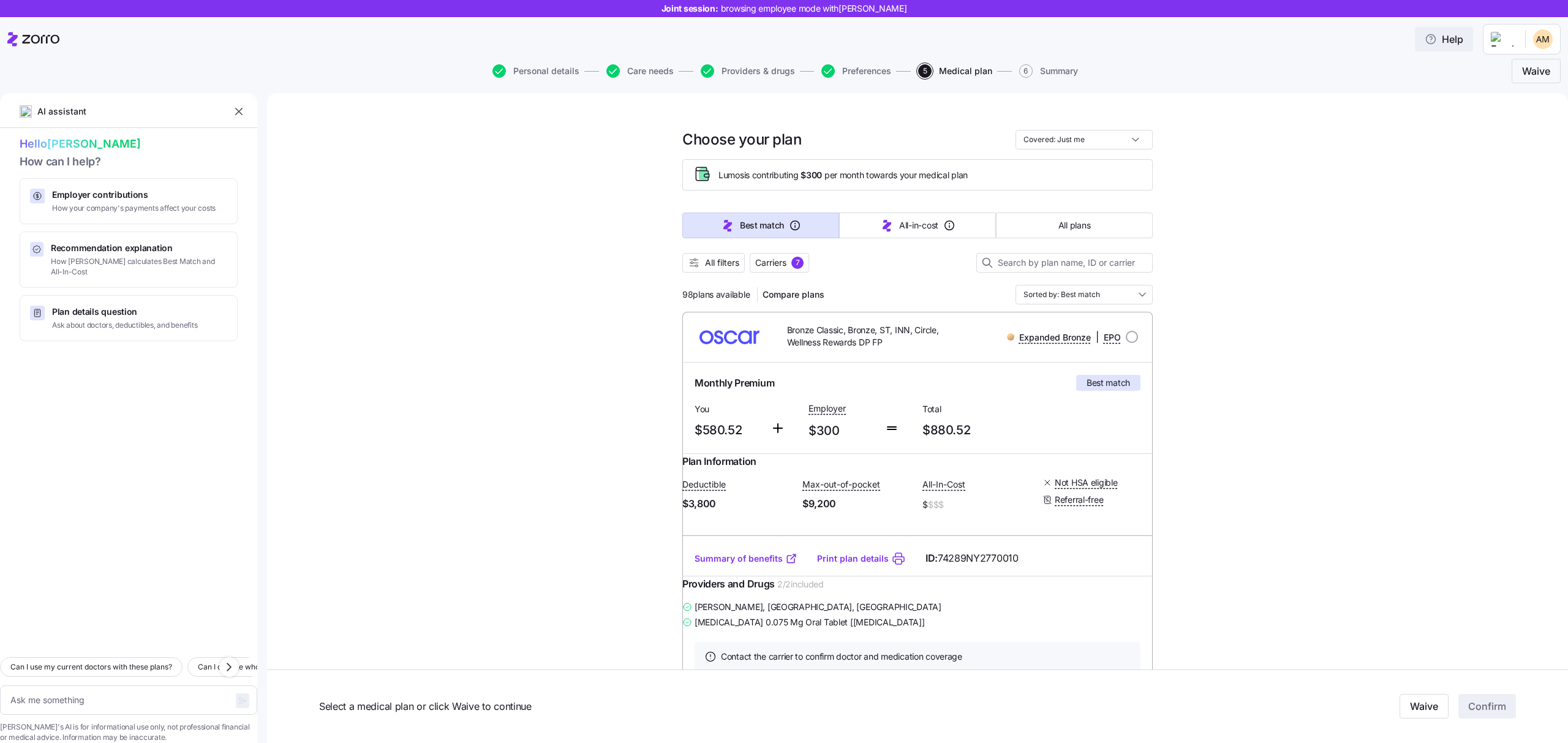
click at [1450, 43] on span "Help" at bounding box center [1443, 39] width 38 height 15
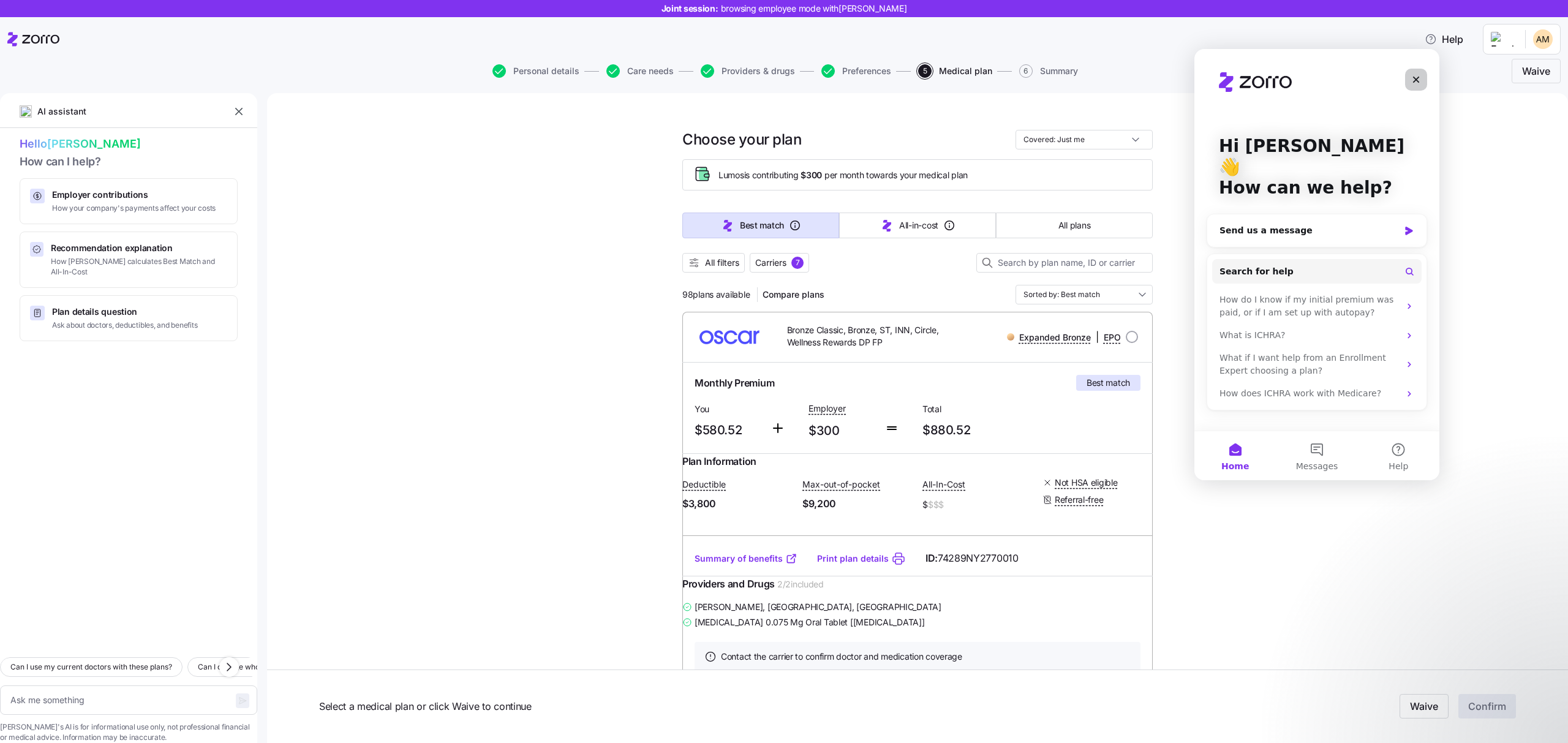
click at [1416, 78] on icon "Close" at bounding box center [1416, 80] width 10 height 10
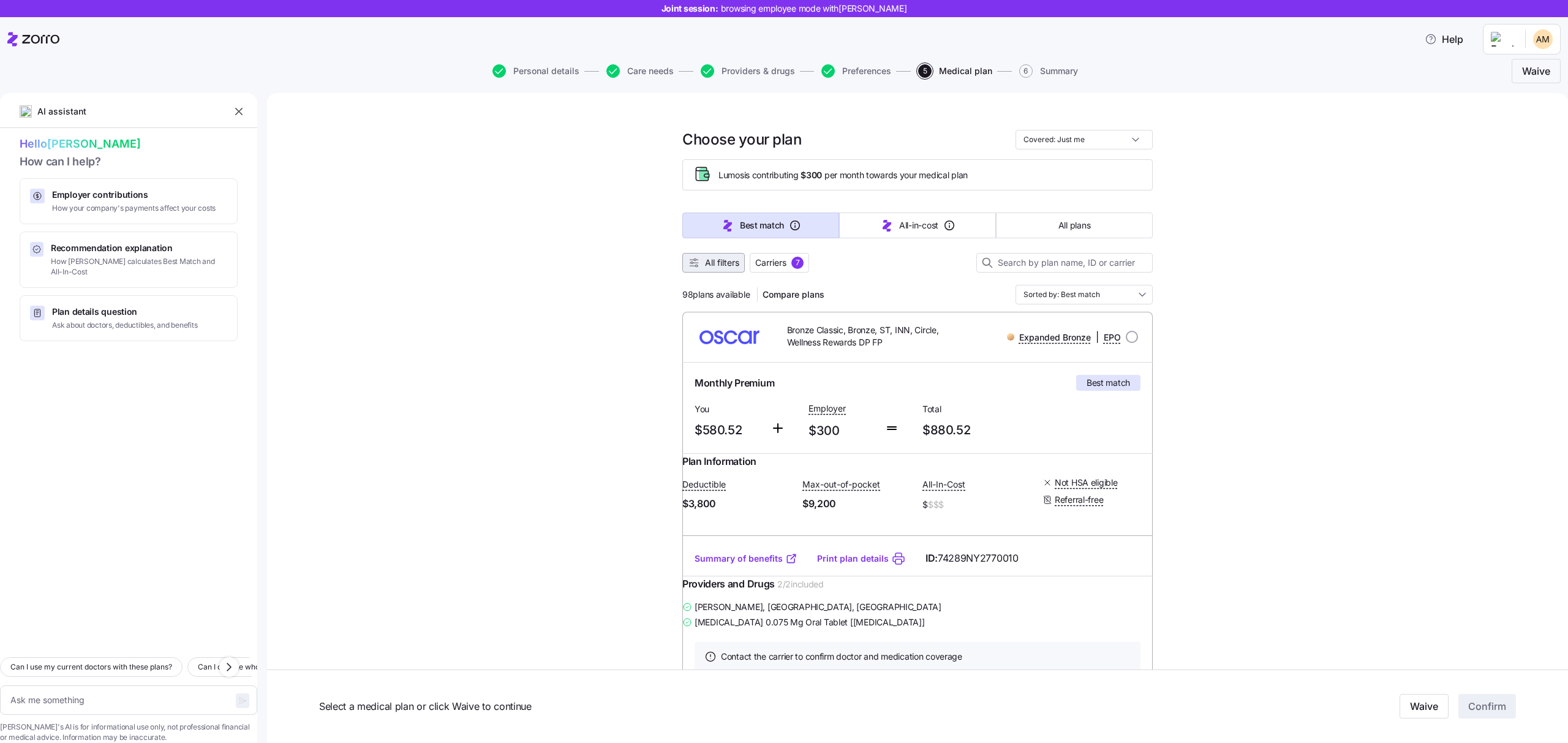
click at [700, 257] on span "All filters" at bounding box center [713, 262] width 51 height 12
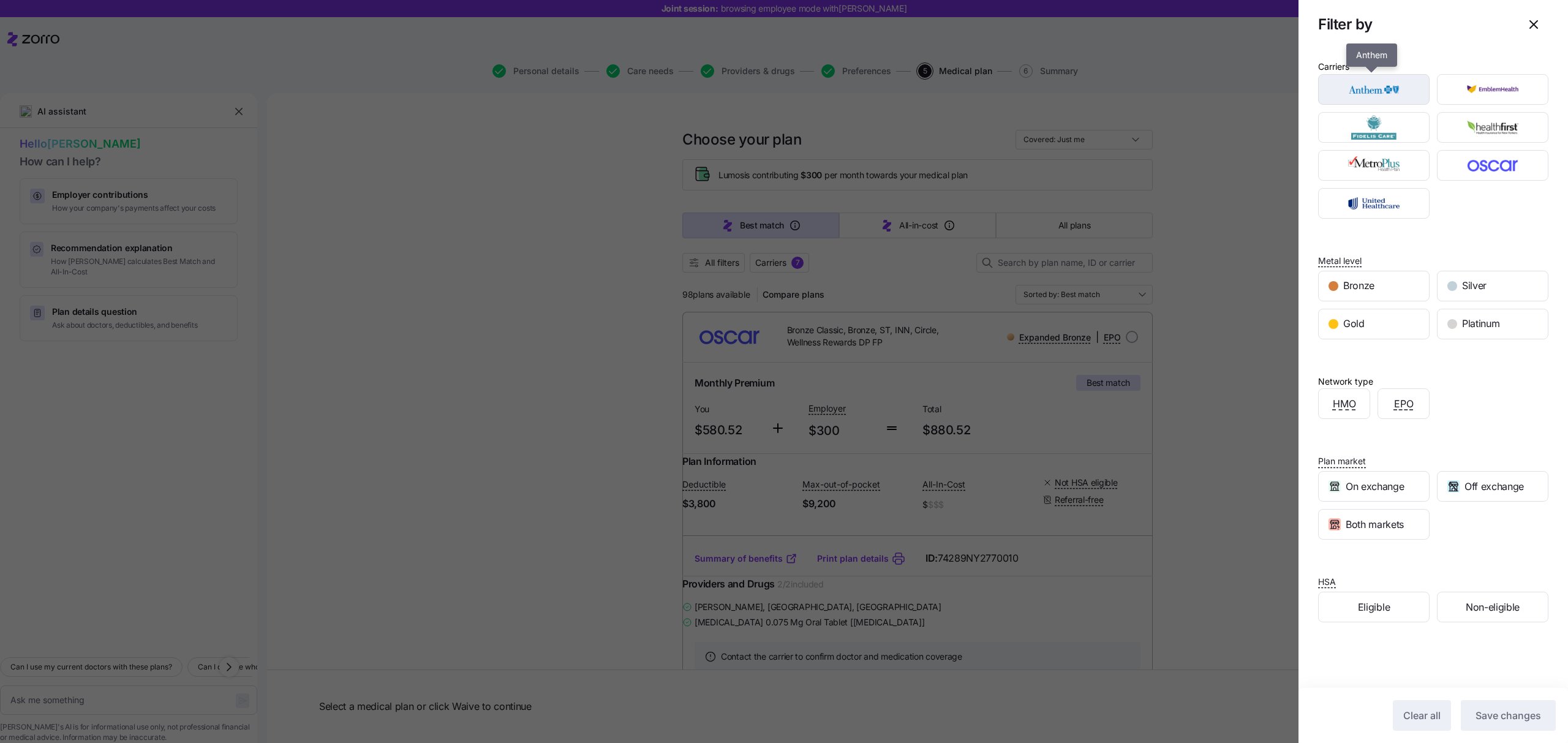
click at [1372, 100] on img "button" at bounding box center [1374, 90] width 90 height 24
click at [1504, 723] on span "Save changes" at bounding box center [1508, 715] width 65 height 15
type textarea "x"
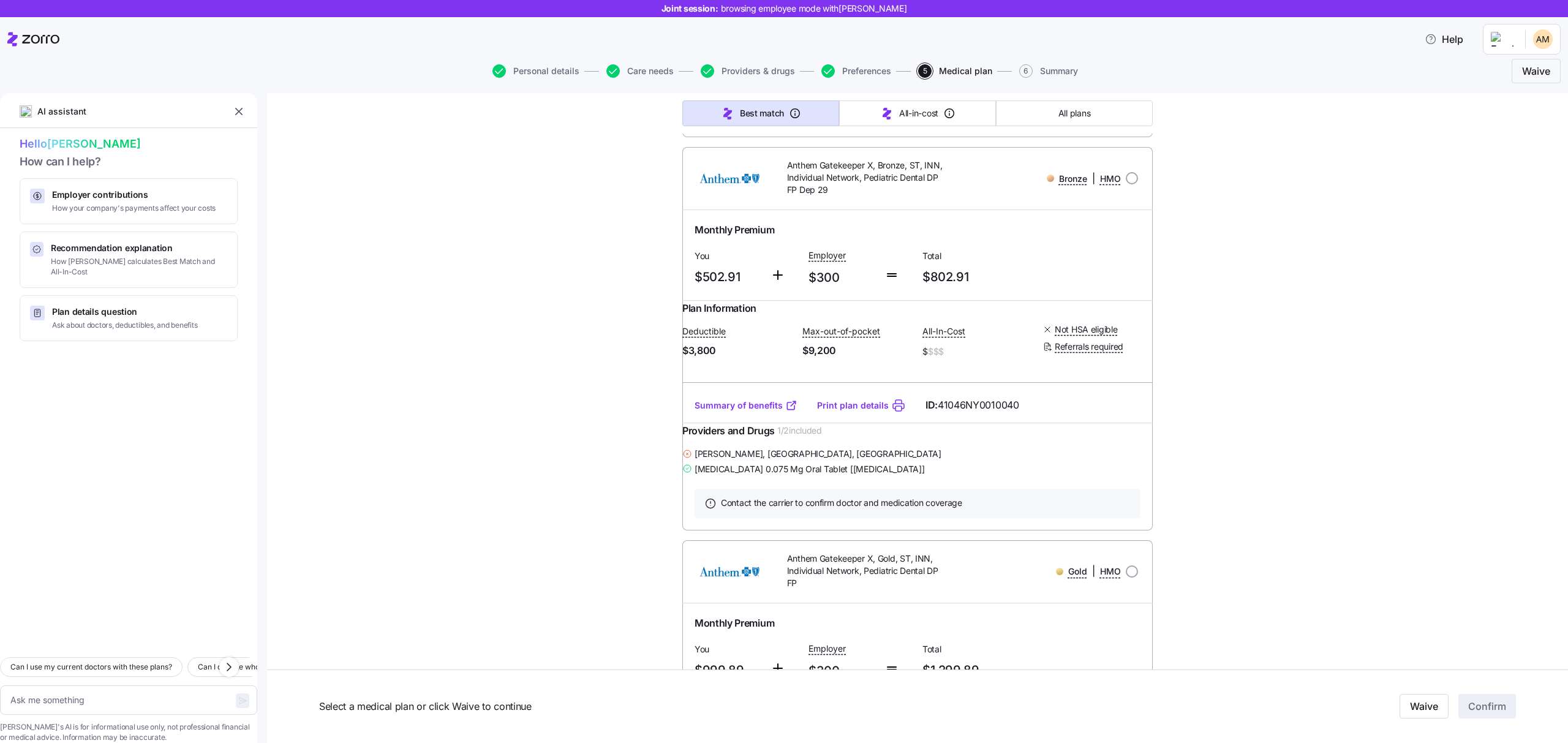
scroll to position [584, 0]
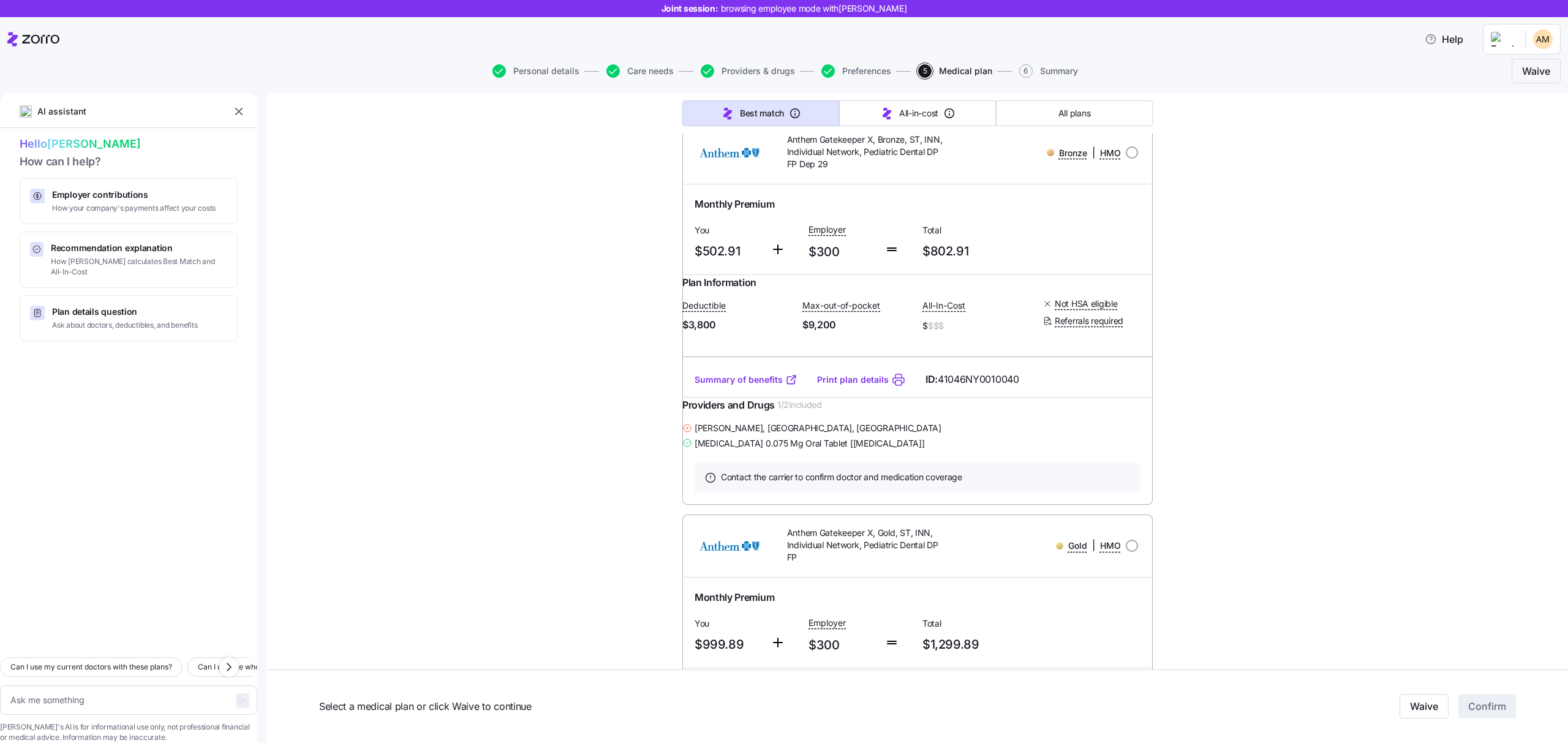
click at [741, 386] on link "Summary of benefits" at bounding box center [746, 380] width 103 height 12
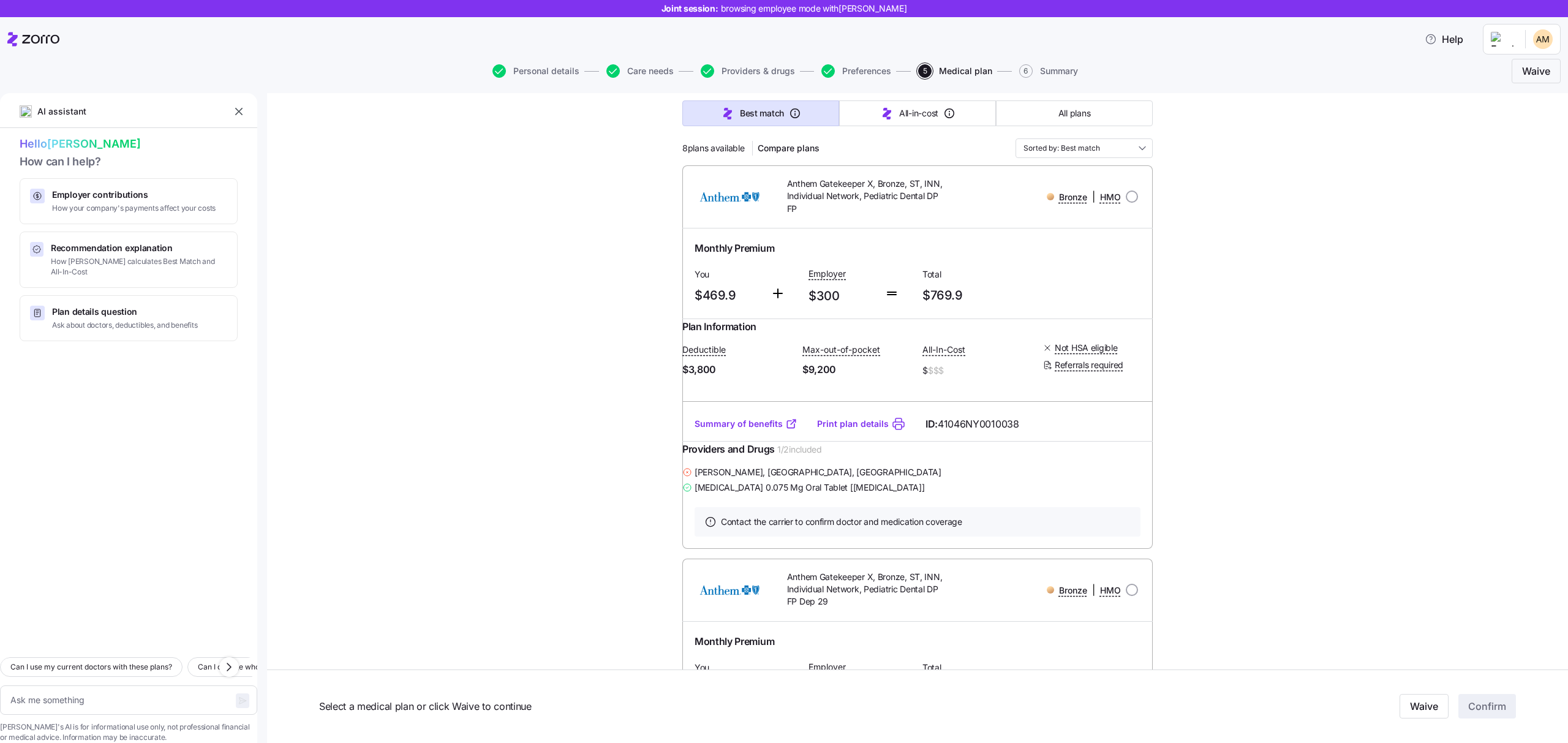
scroll to position [0, 0]
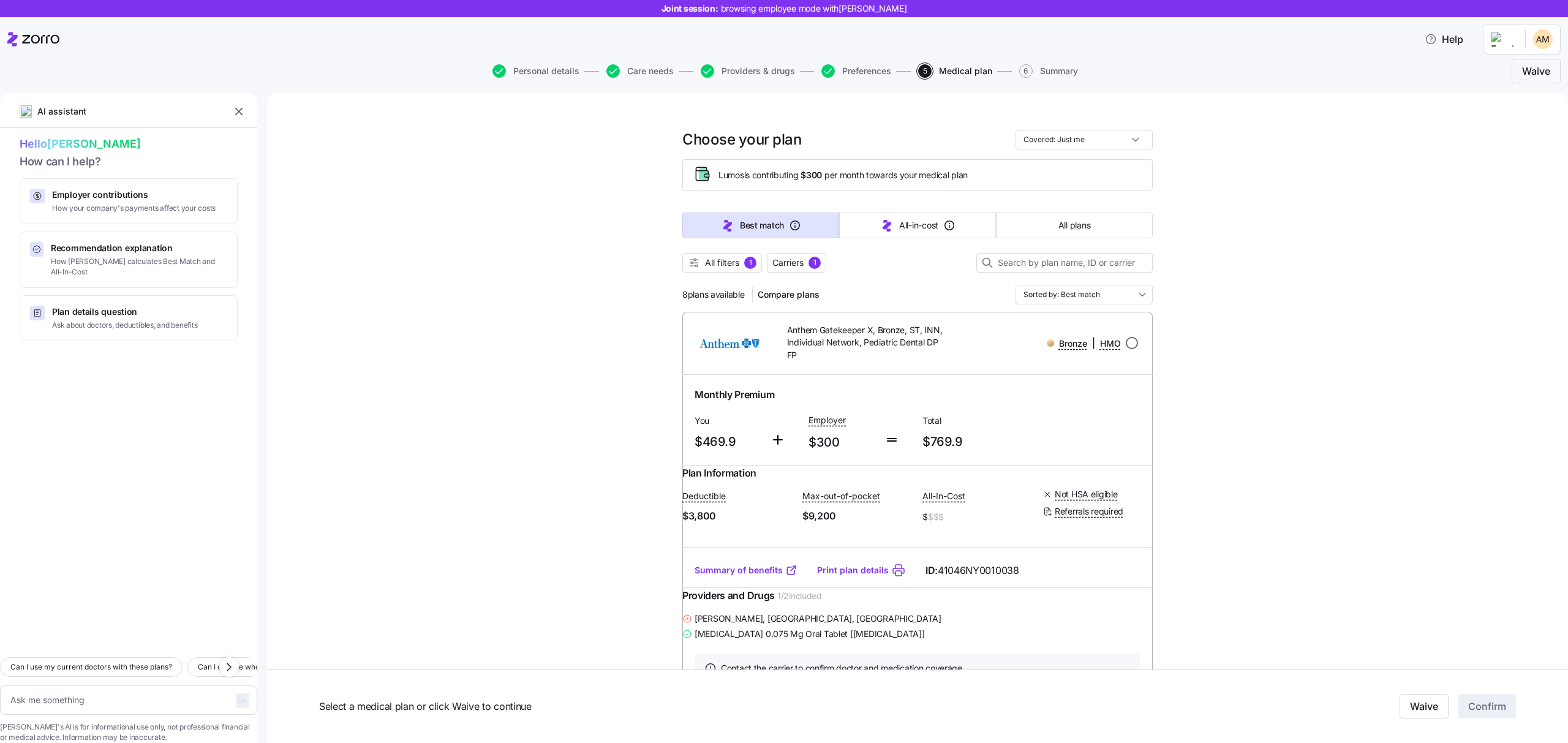
click at [1126, 346] on input "radio" at bounding box center [1131, 343] width 12 height 12
radio input "true"
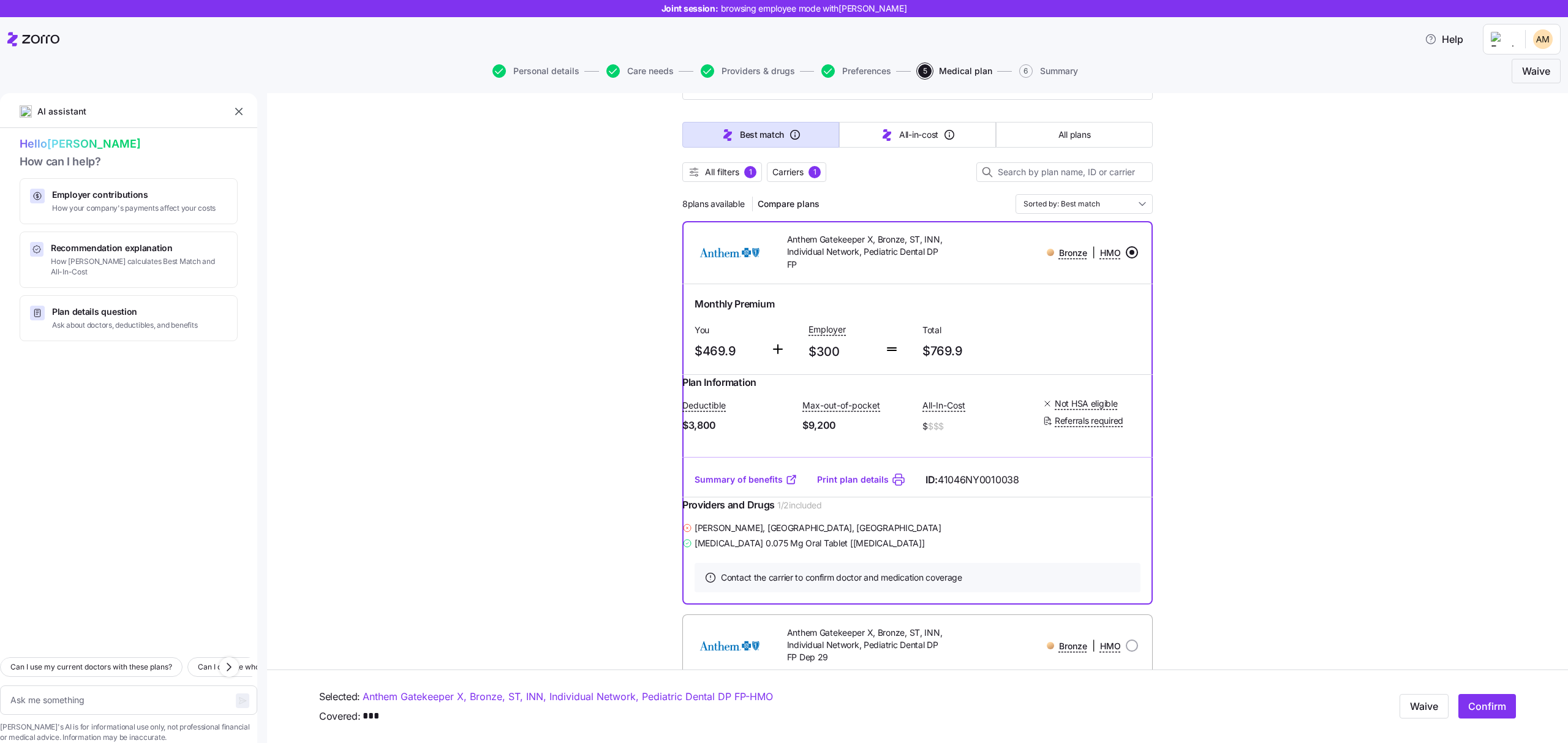
scroll to position [97, 0]
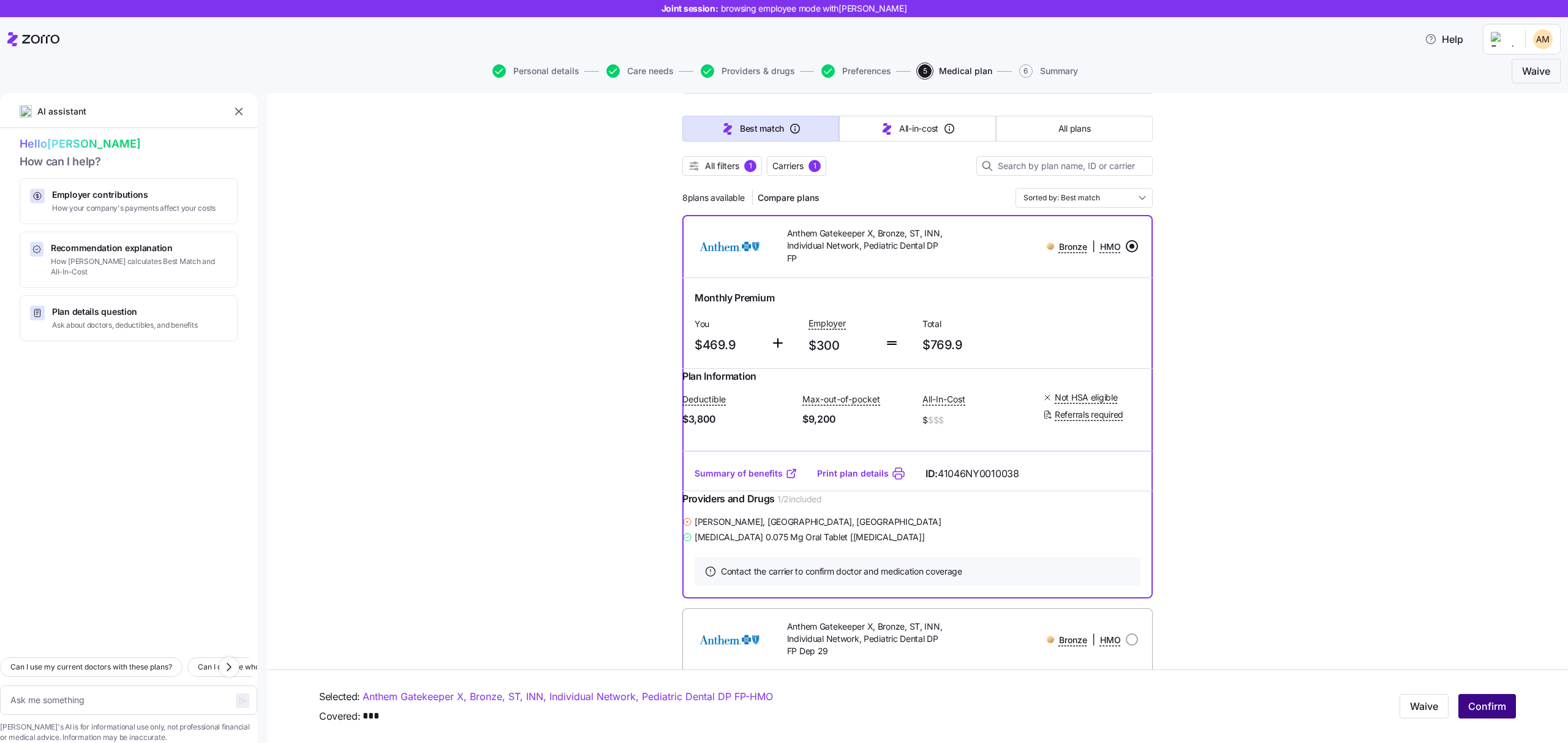
click at [1483, 704] on span "Confirm" at bounding box center [1487, 707] width 38 height 15
type textarea "x"
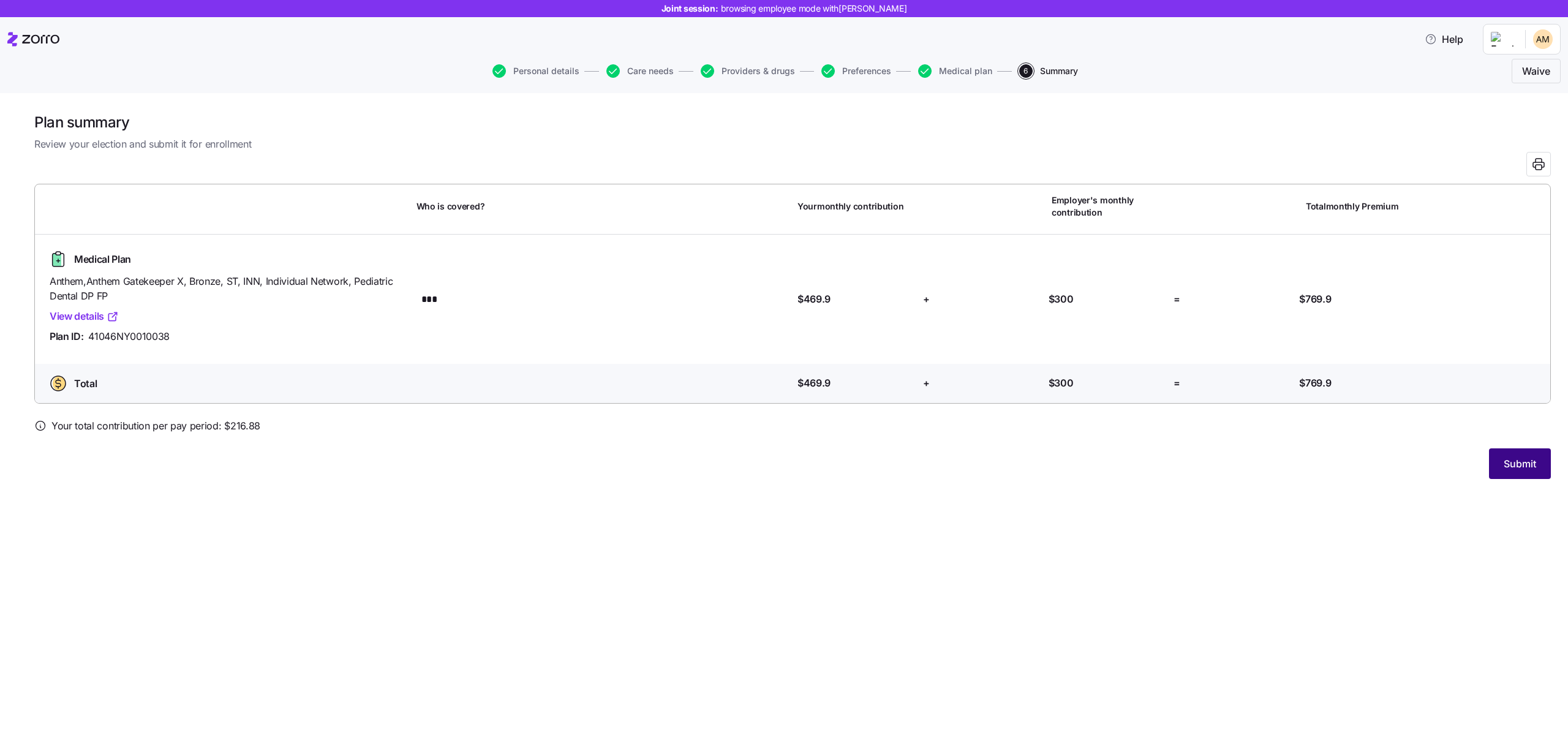
click at [1505, 465] on span "Submit" at bounding box center [1520, 464] width 33 height 15
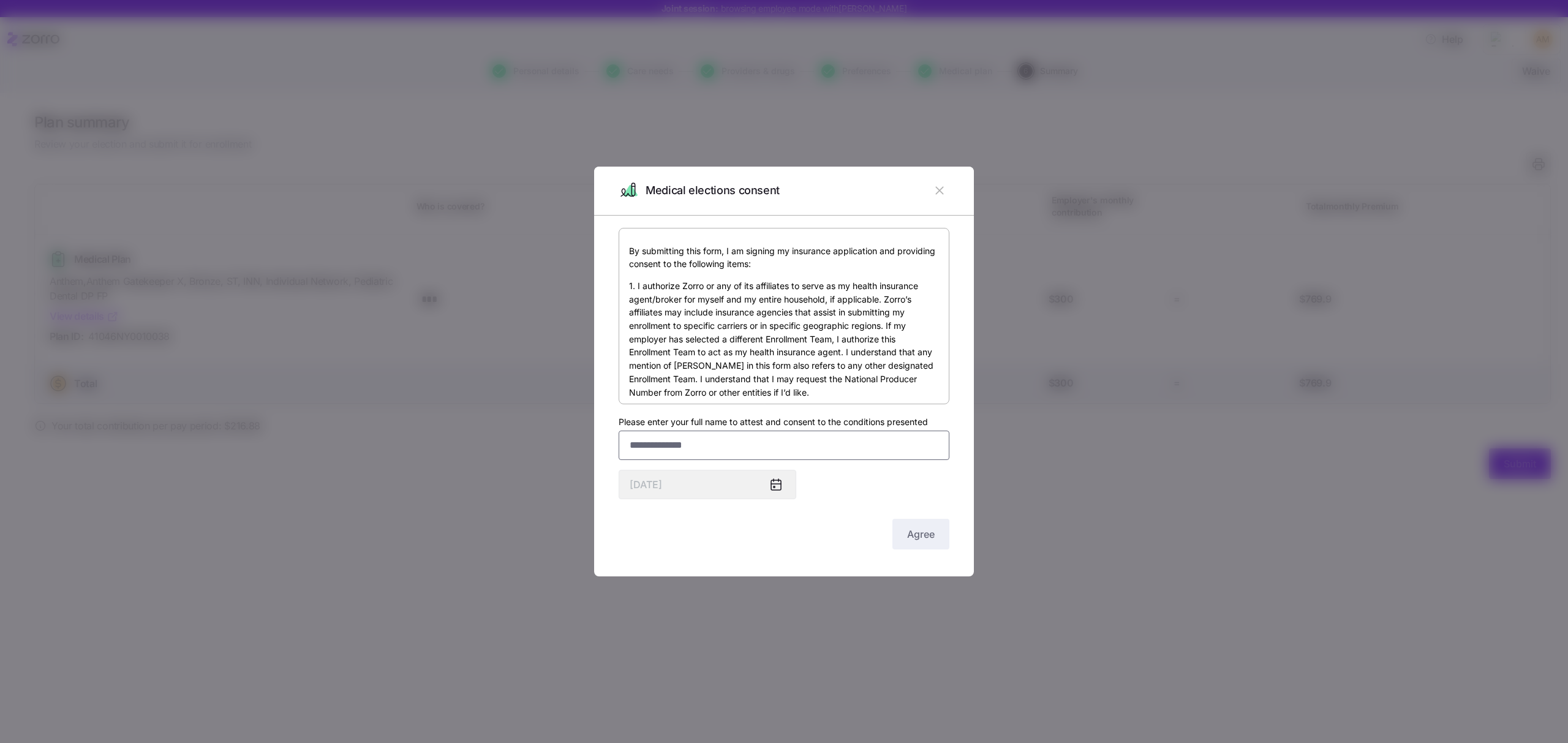
click at [695, 435] on input "Please enter your full name to attest and consent to the conditions presented" at bounding box center [784, 445] width 331 height 29
type input "**********"
click at [829, 496] on div "**********" at bounding box center [784, 390] width 331 height 325
click at [910, 532] on span "Agree" at bounding box center [921, 534] width 28 height 15
